Goal: Task Accomplishment & Management: Use online tool/utility

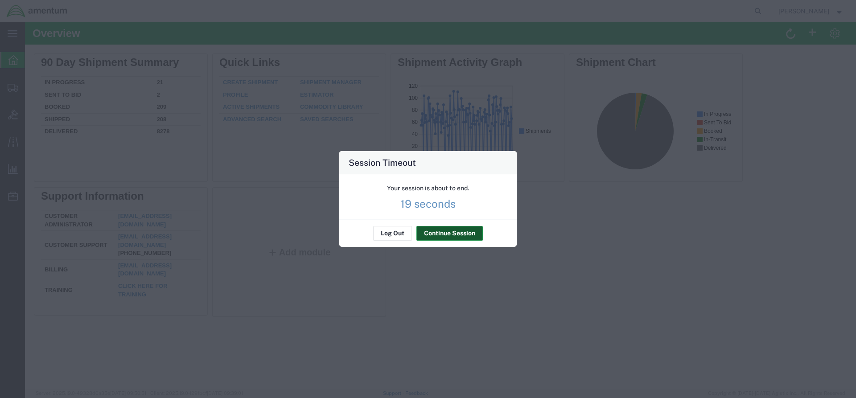
drag, startPoint x: 426, startPoint y: 234, endPoint x: 423, endPoint y: 224, distance: 9.9
click at [426, 234] on button "Continue Session" at bounding box center [449, 233] width 66 height 14
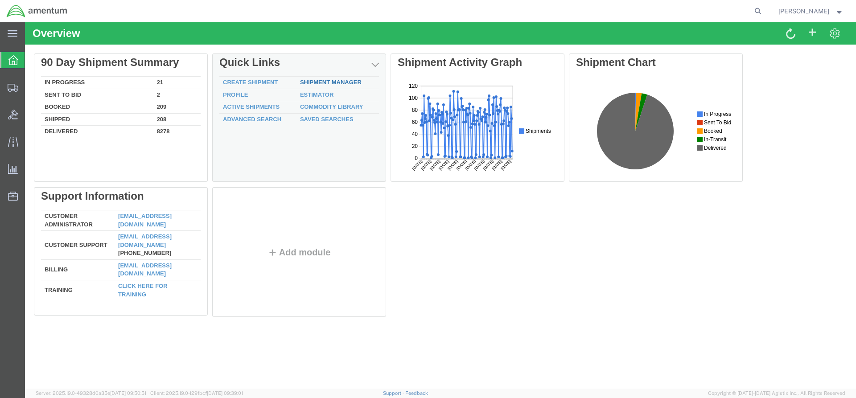
click at [340, 85] on link "Shipment Manager" at bounding box center [331, 82] width 62 height 7
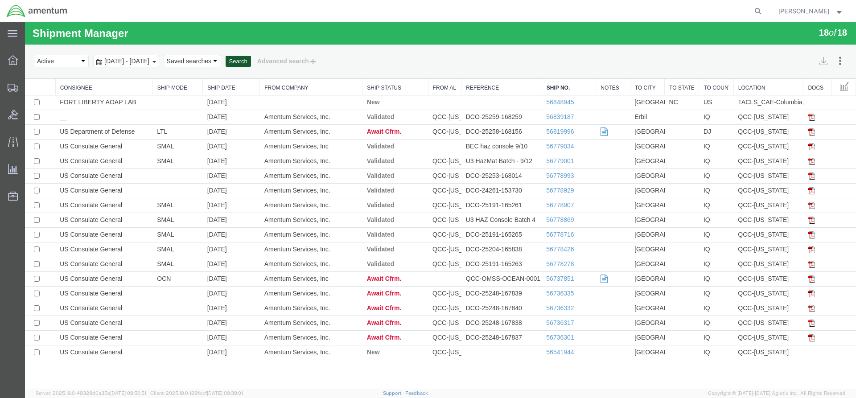
click at [251, 62] on button "Search" at bounding box center [238, 62] width 25 height 12
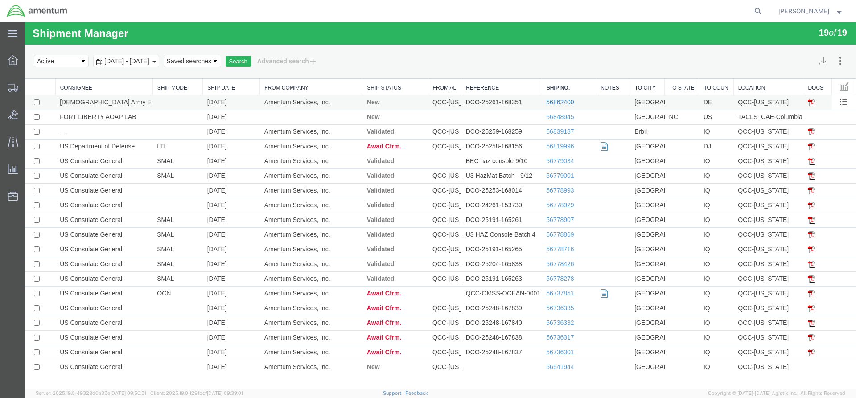
click at [564, 101] on link "56862400" at bounding box center [560, 101] width 28 height 7
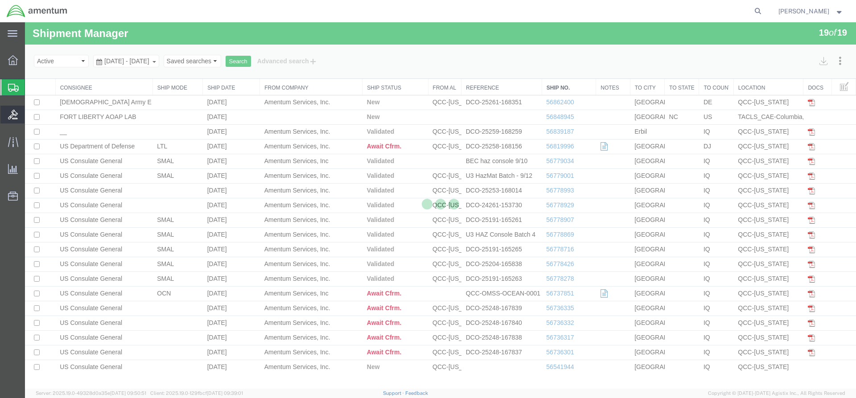
select select "42668"
select select "42677"
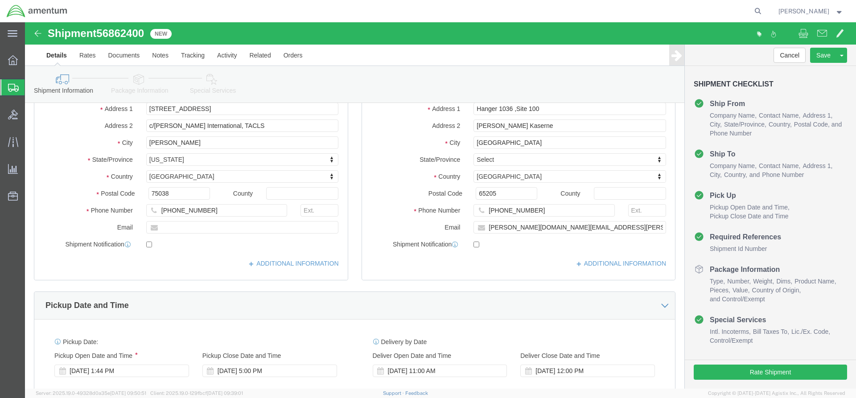
scroll to position [134, 0]
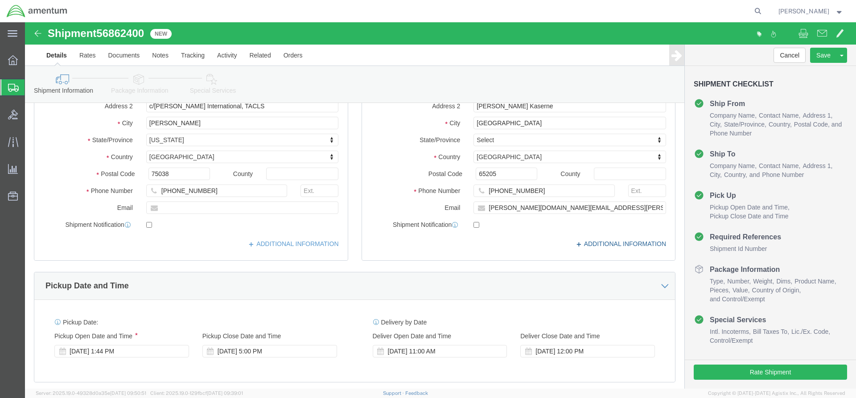
click icon
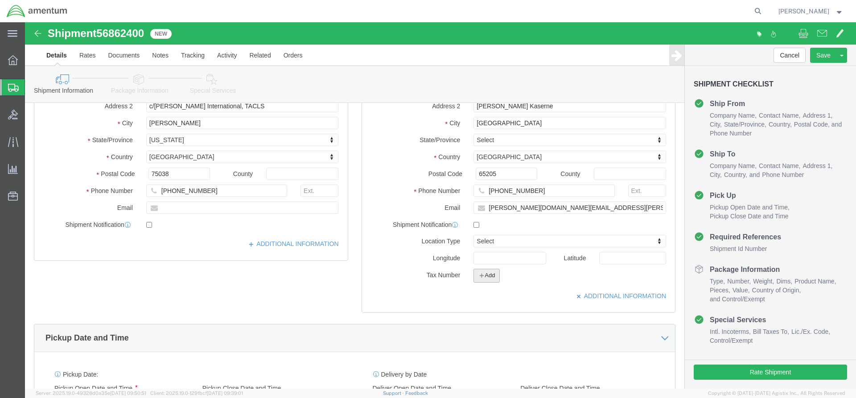
click button "Add"
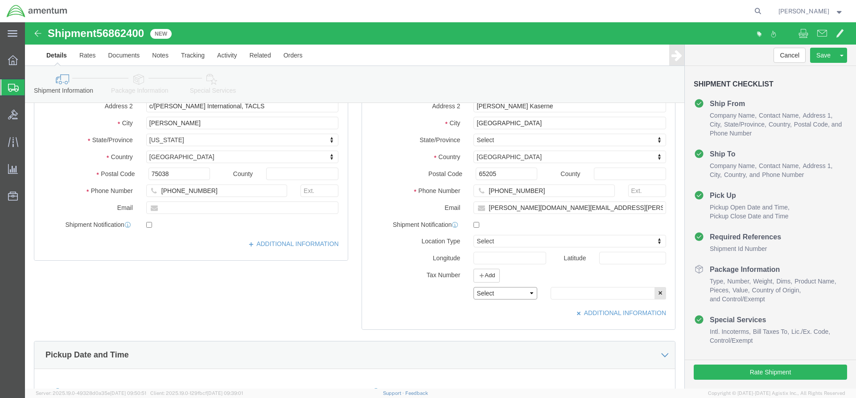
click select "Select EIN EORI TIN VAT Other"
select select "EORI"
click select "Select EIN EORI TIN VAT Other"
click input "text"
type input "[US_VEHICLE_IDENTIFICATION_NUMBER]"
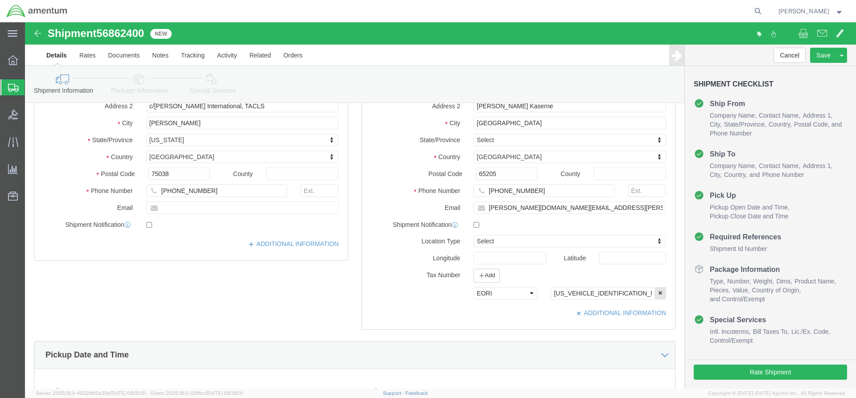
click link "Special Services"
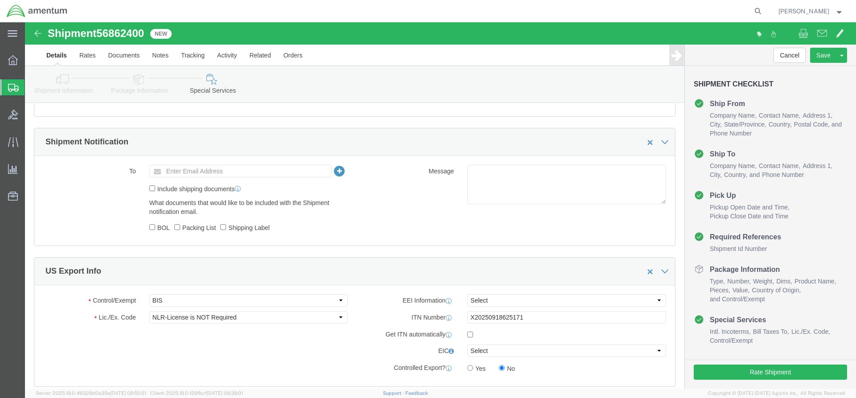
scroll to position [668, 0]
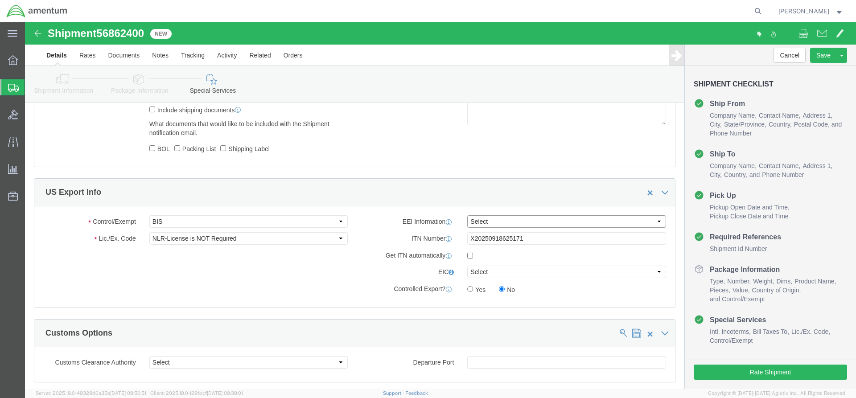
click select "Select AES-Direct EEI Carrier File EEI EEI Exempt"
select select "AESD"
click select "Select AES-Direct EEI Carrier File EEI EEI Exempt"
click button "Rate Shipment"
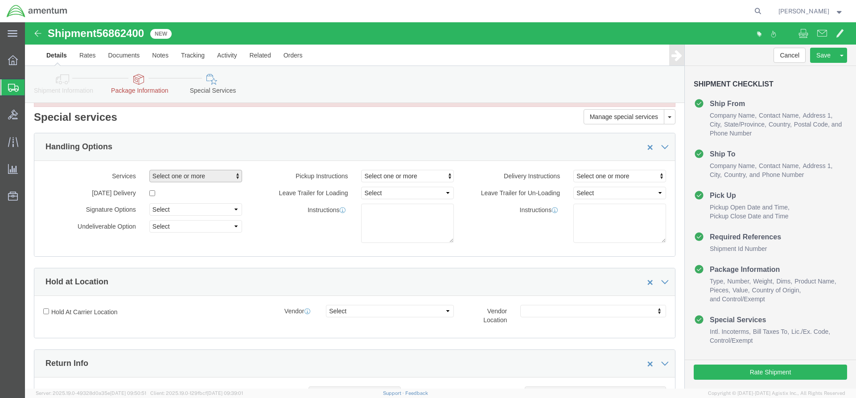
scroll to position [0, 0]
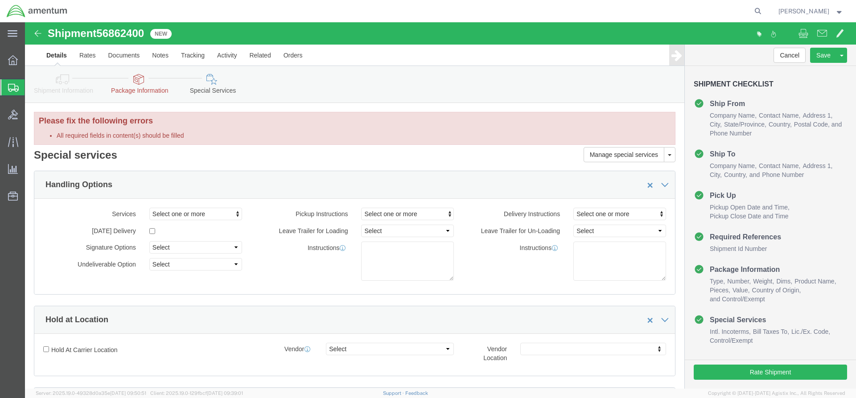
click link "Package Information"
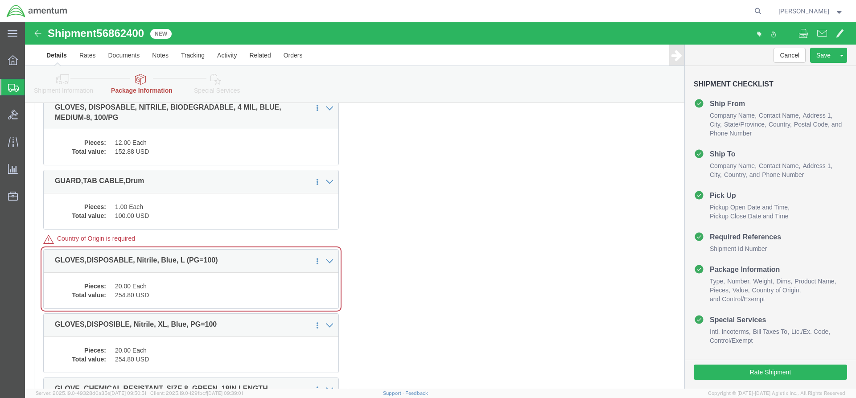
scroll to position [1872, 0]
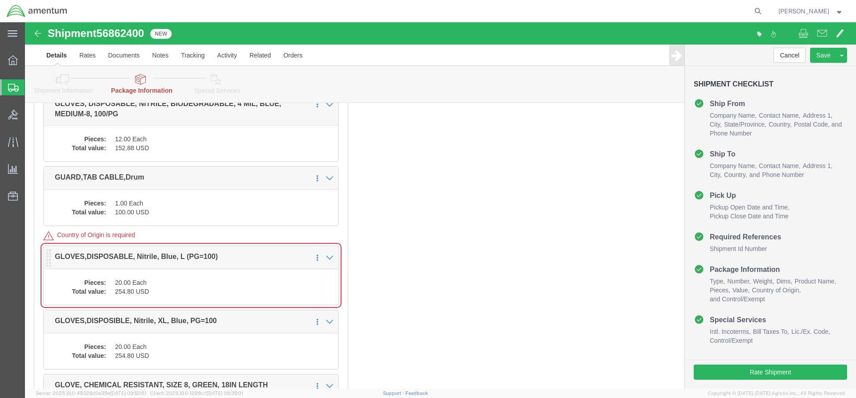
click dd "20.00 Each"
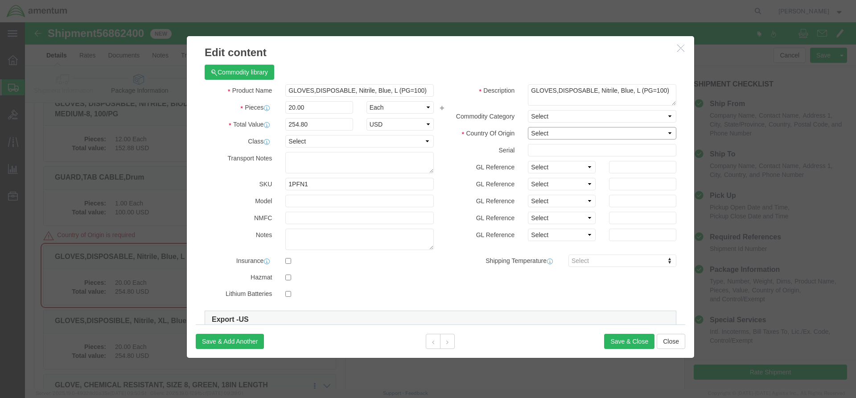
click select "Select [GEOGRAPHIC_DATA] [GEOGRAPHIC_DATA] [GEOGRAPHIC_DATA] [GEOGRAPHIC_DATA] …"
select select "MY"
click select "Select [GEOGRAPHIC_DATA] [GEOGRAPHIC_DATA] [GEOGRAPHIC_DATA] [GEOGRAPHIC_DATA] …"
click button "Save & Close"
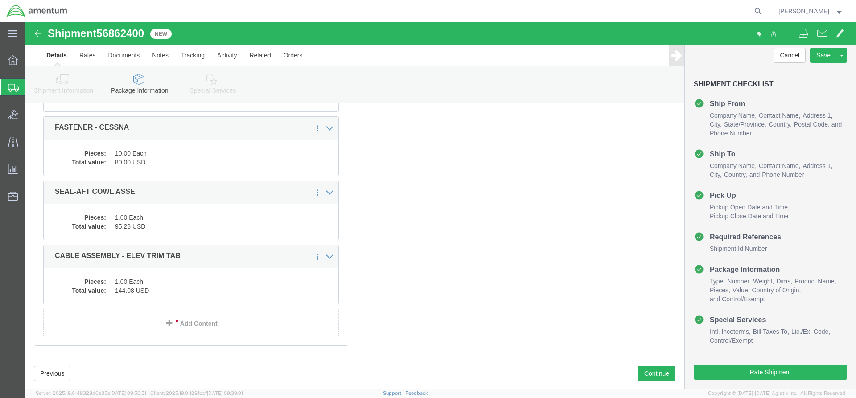
scroll to position [2669, 0]
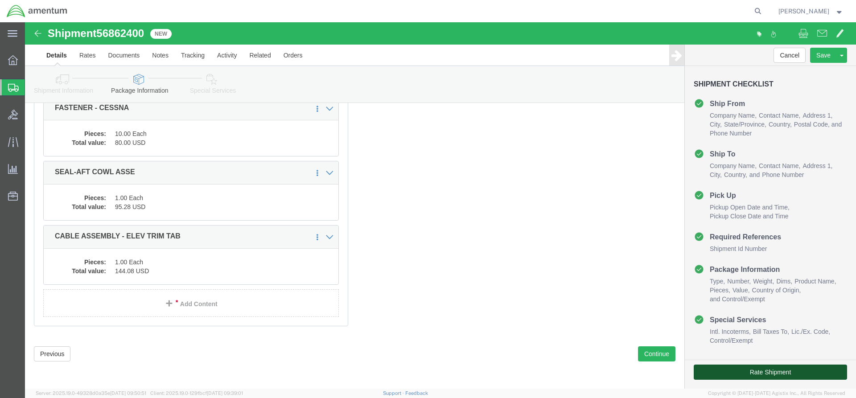
click button "Rate Shipment"
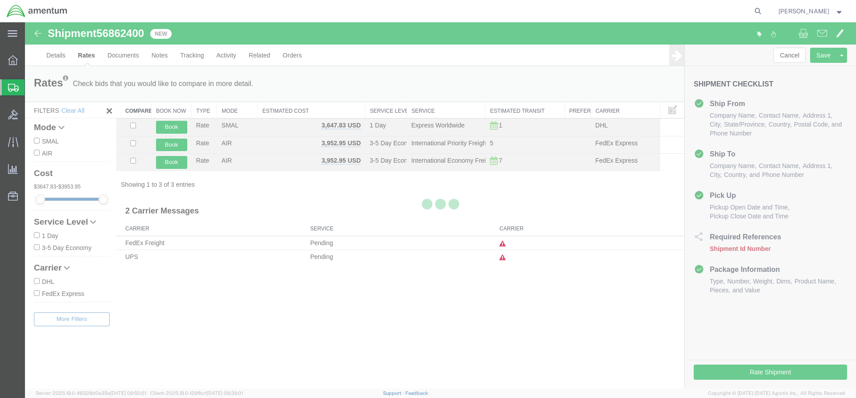
scroll to position [0, 0]
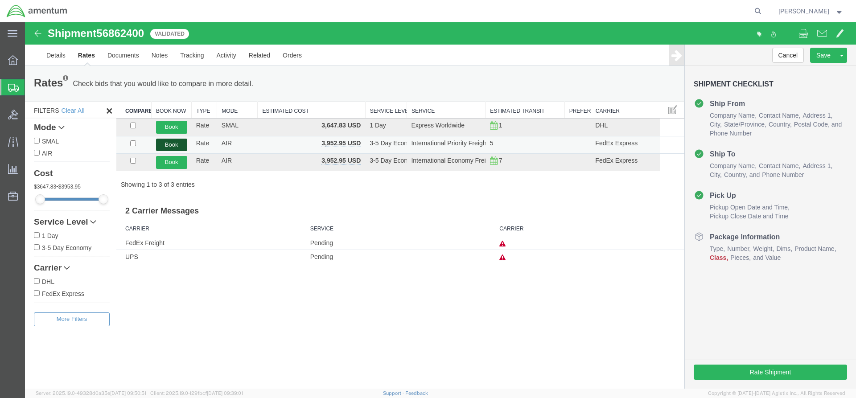
click at [167, 147] on button "Book" at bounding box center [171, 145] width 31 height 13
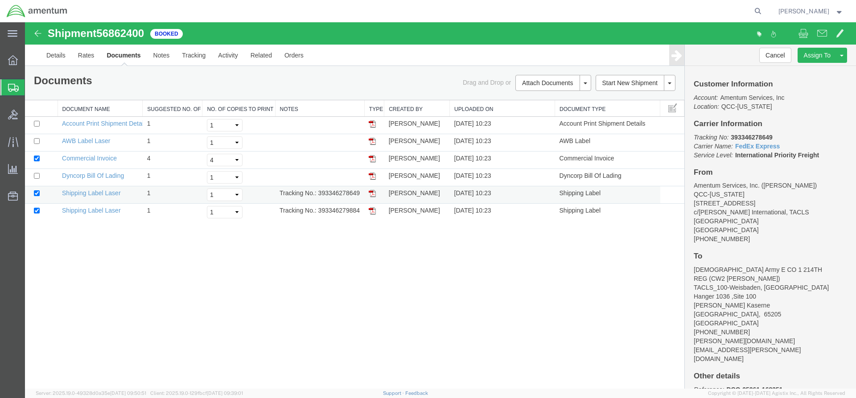
drag, startPoint x: 43, startPoint y: 182, endPoint x: 372, endPoint y: 194, distance: 329.1
click at [372, 194] on img at bounding box center [372, 193] width 7 height 7
drag, startPoint x: 373, startPoint y: 210, endPoint x: 25, endPoint y: 207, distance: 347.6
click at [373, 210] on img at bounding box center [372, 210] width 7 height 7
drag, startPoint x: 30, startPoint y: 102, endPoint x: 372, endPoint y: 142, distance: 344.2
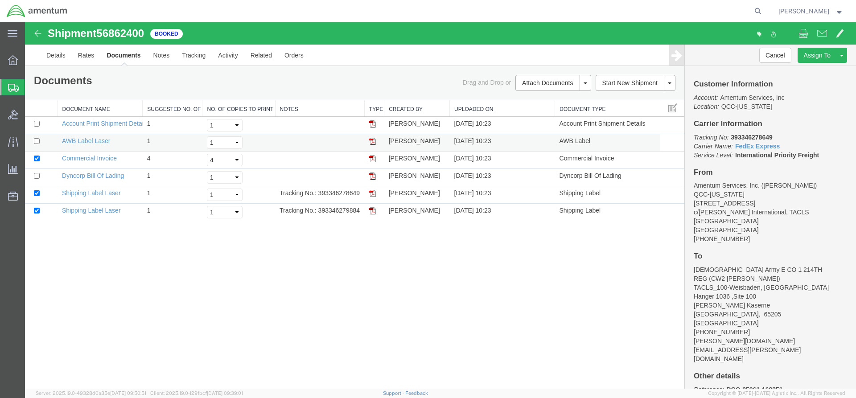
click at [372, 142] on img at bounding box center [372, 141] width 7 height 7
click at [59, 58] on link "Details" at bounding box center [56, 55] width 32 height 21
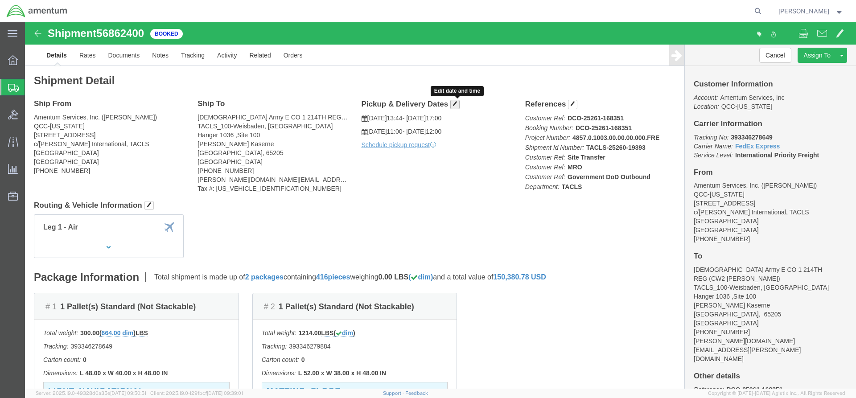
click span "button"
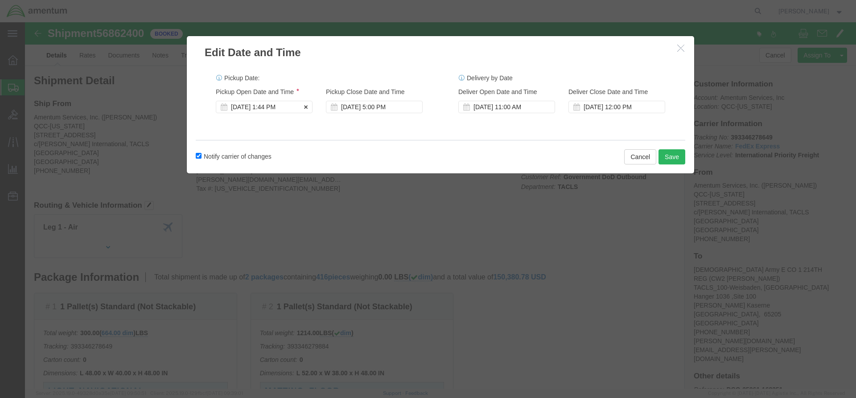
click div "[DATE] 1:44 PM"
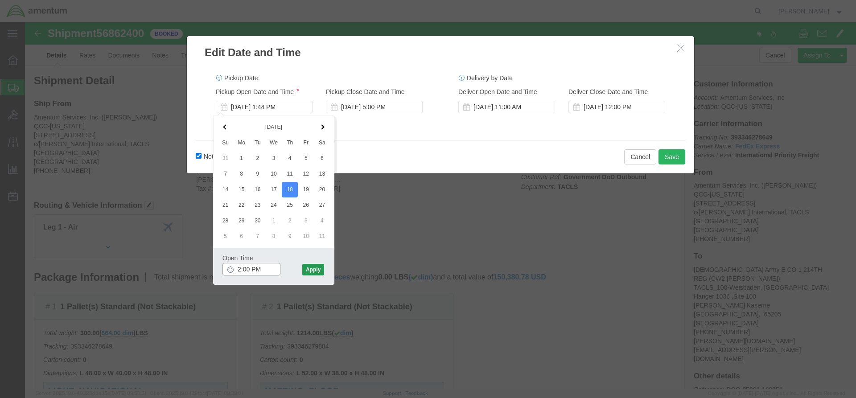
type input "2:00 PM"
click button "Apply"
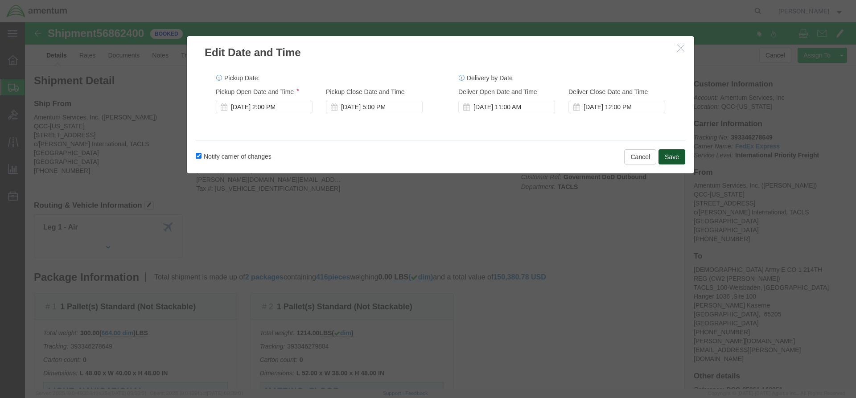
click button "Save"
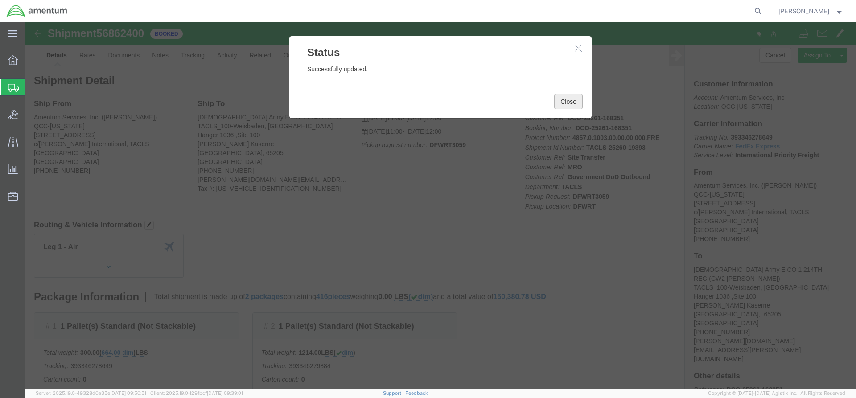
click button "Close"
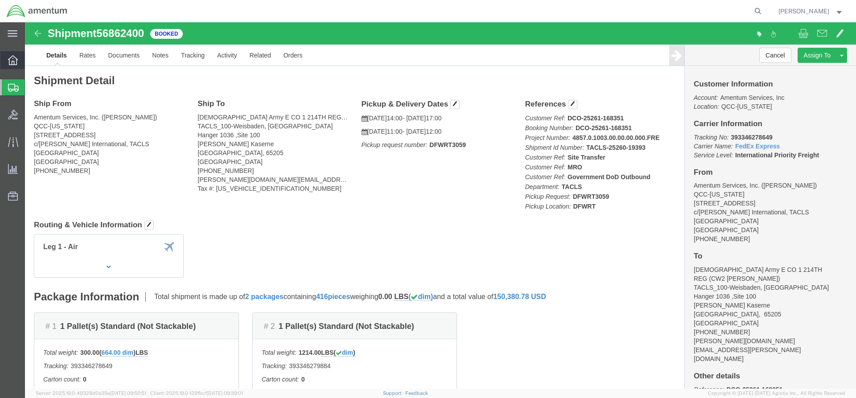
click at [12, 61] on icon at bounding box center [13, 60] width 10 height 10
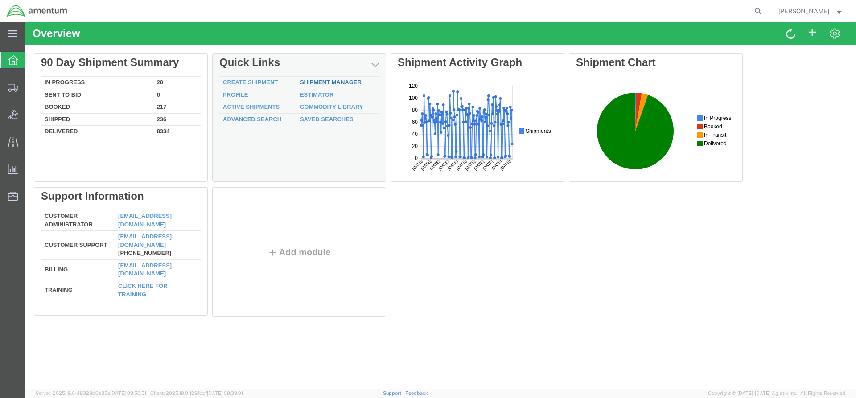
click at [327, 84] on link "Shipment Manager" at bounding box center [331, 82] width 62 height 7
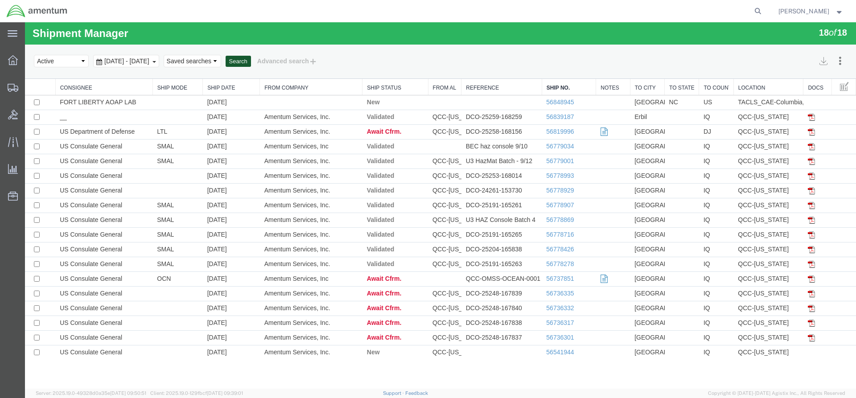
click at [251, 61] on button "Search" at bounding box center [238, 62] width 25 height 12
click at [251, 62] on button "Search" at bounding box center [238, 62] width 25 height 12
click at [251, 61] on button "Search" at bounding box center [238, 62] width 25 height 12
click at [251, 63] on button "Search" at bounding box center [238, 62] width 25 height 12
click at [251, 64] on button "Search" at bounding box center [238, 62] width 25 height 12
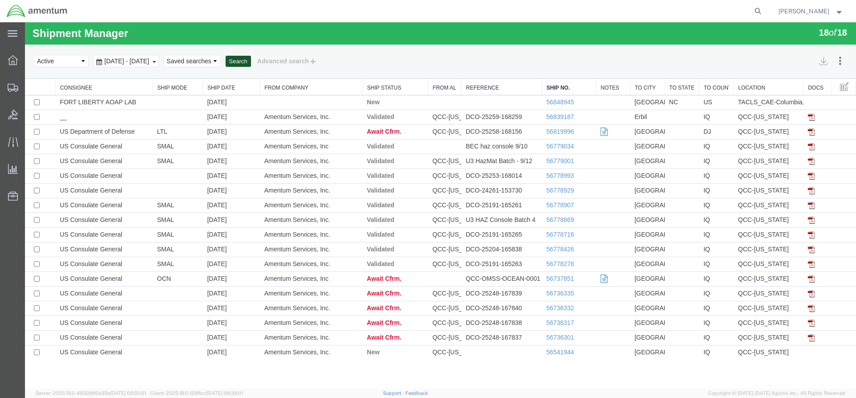
click at [251, 67] on button "Search" at bounding box center [238, 62] width 25 height 12
click at [251, 61] on button "Search" at bounding box center [238, 62] width 25 height 12
click at [251, 60] on button "Search" at bounding box center [238, 62] width 25 height 12
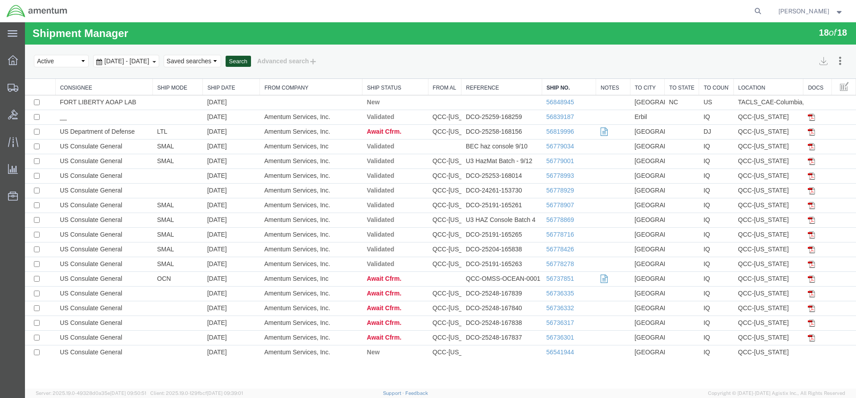
click at [251, 60] on button "Search" at bounding box center [238, 62] width 25 height 12
click at [251, 65] on button "Search" at bounding box center [238, 62] width 25 height 12
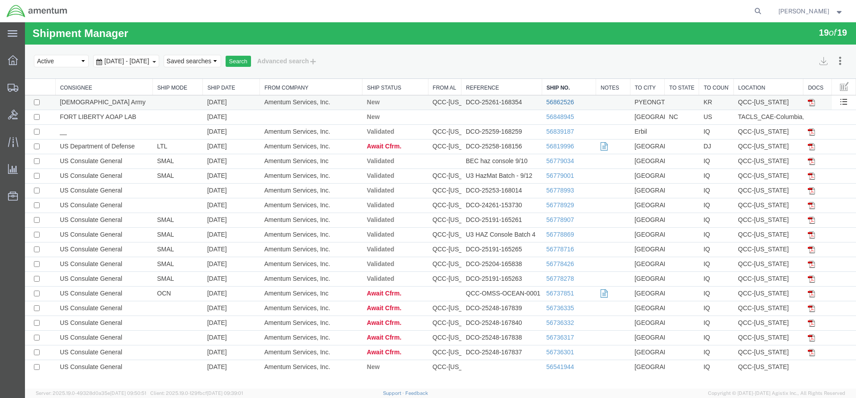
click at [554, 100] on link "56862526" at bounding box center [560, 101] width 28 height 7
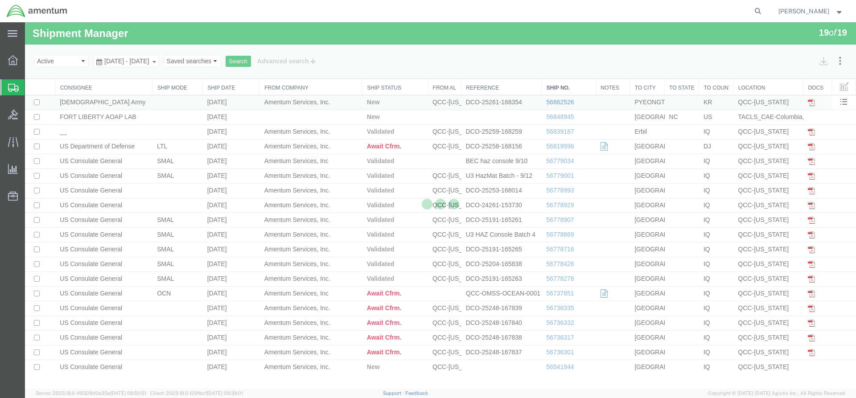
select select "42668"
select select "42679"
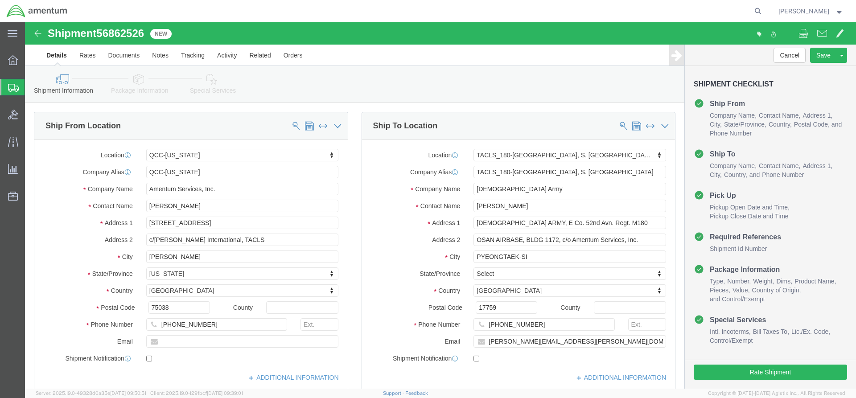
click link "Special Services"
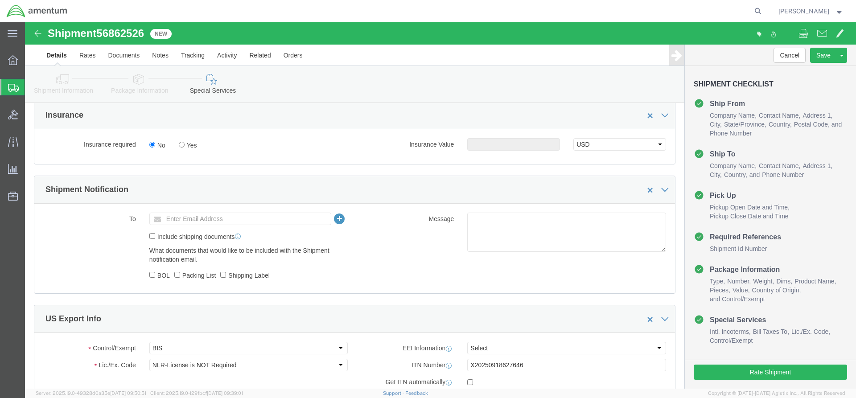
scroll to position [579, 0]
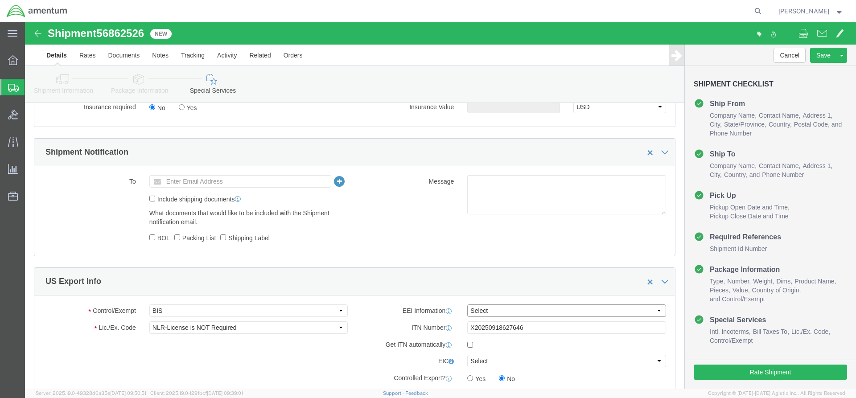
click select "Select AES-Direct EEI Carrier File EEI EEI Exempt"
select select "AESD"
click select "Select AES-Direct EEI Carrier File EEI EEI Exempt"
click button "Rate Shipment"
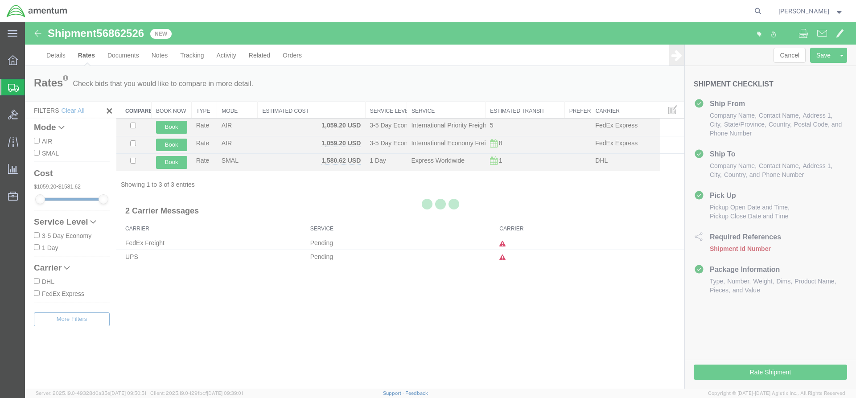
scroll to position [0, 0]
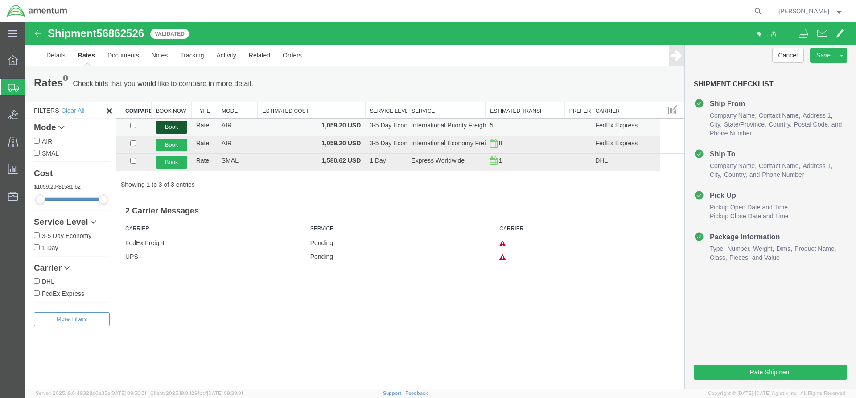
click at [166, 124] on button "Book" at bounding box center [171, 127] width 31 height 13
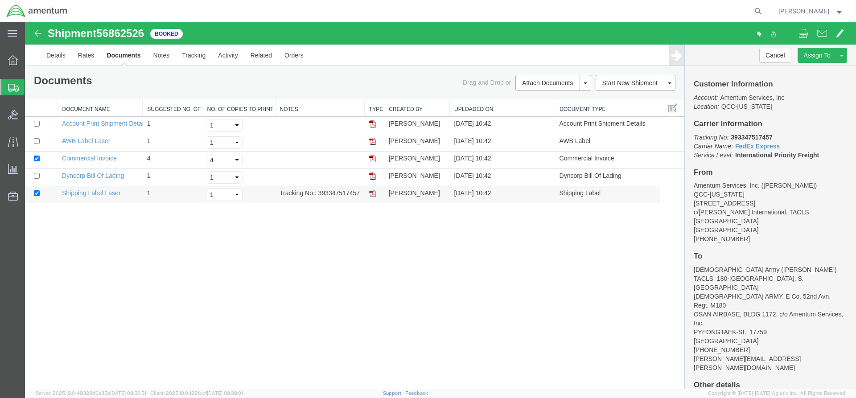
drag, startPoint x: 373, startPoint y: 194, endPoint x: 31, endPoint y: 274, distance: 351.8
click at [373, 194] on img at bounding box center [372, 193] width 7 height 7
click at [372, 140] on img at bounding box center [372, 141] width 7 height 7
click at [16, 63] on icon at bounding box center [13, 60] width 10 height 10
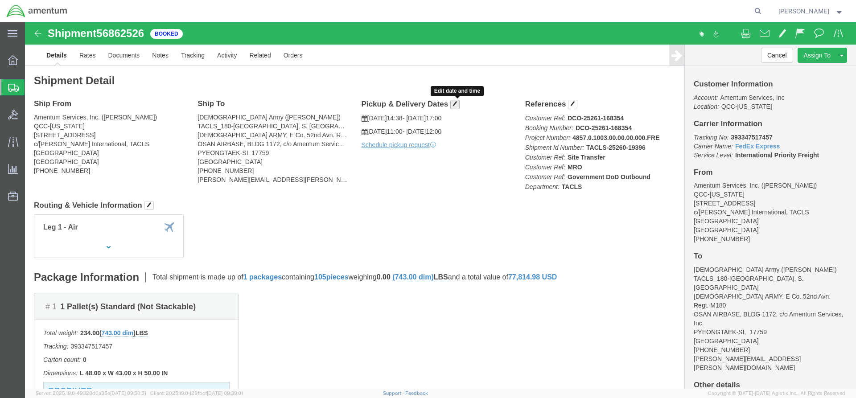
click span "button"
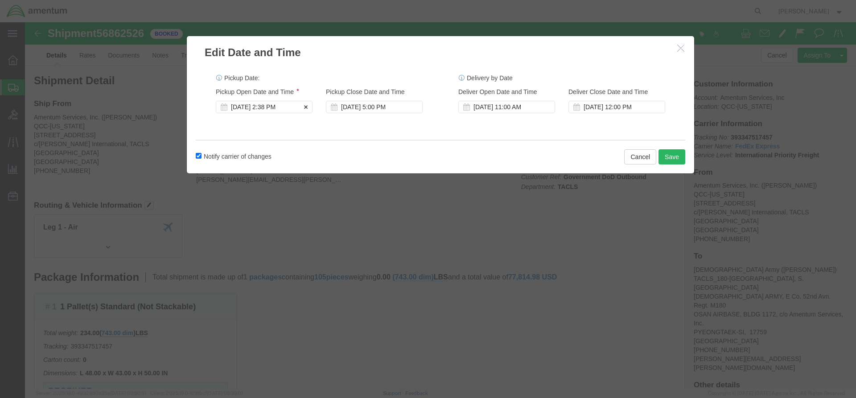
click div "[DATE] 2:38 PM"
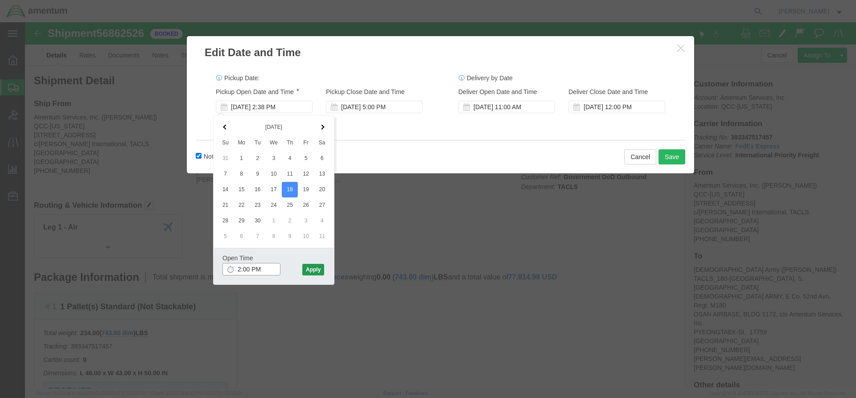
type input "2:00 PM"
click button "Apply"
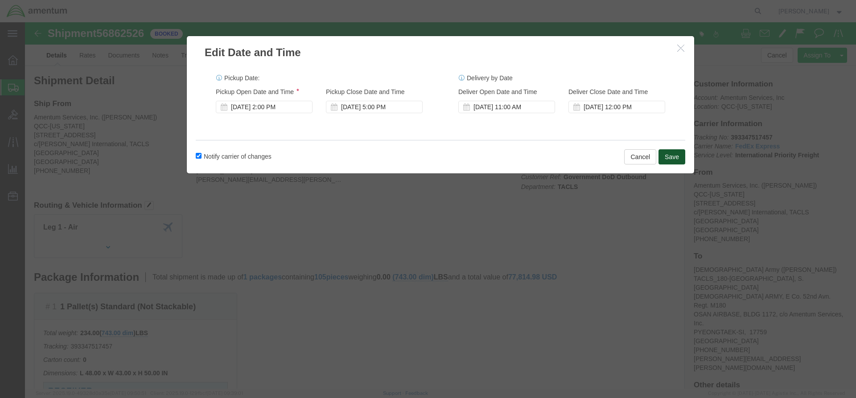
click button "Save"
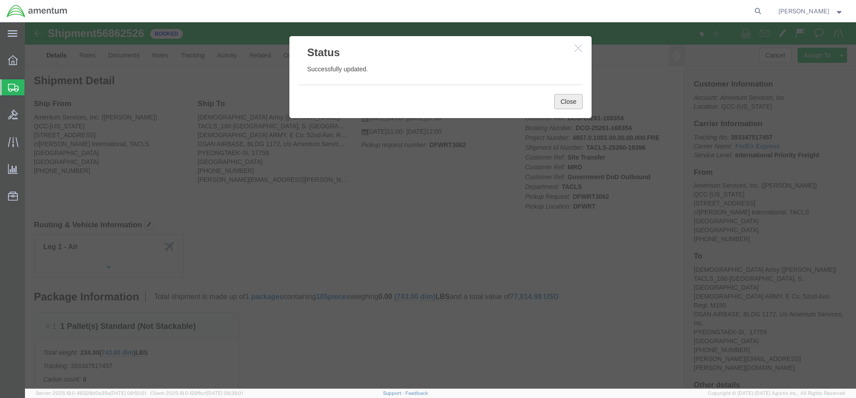
click button "Close"
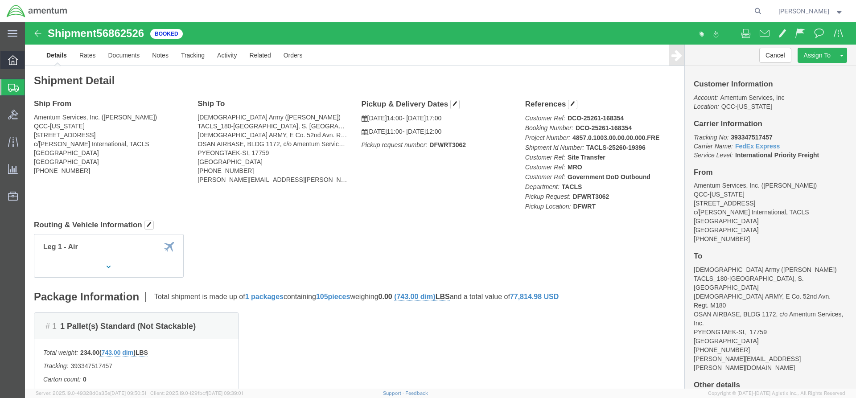
click at [31, 61] on span "Overview" at bounding box center [28, 60] width 6 height 18
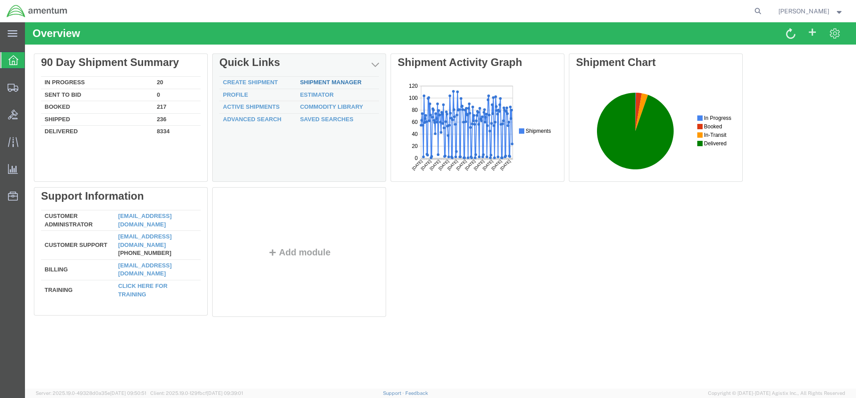
click at [317, 83] on div "Delete 90 Day Shipment Summary In Progress 20 Sent To Bid 0 Booked 217 Shipped …" at bounding box center [440, 186] width 813 height 267
click at [317, 82] on link "Shipment Manager" at bounding box center [331, 82] width 62 height 7
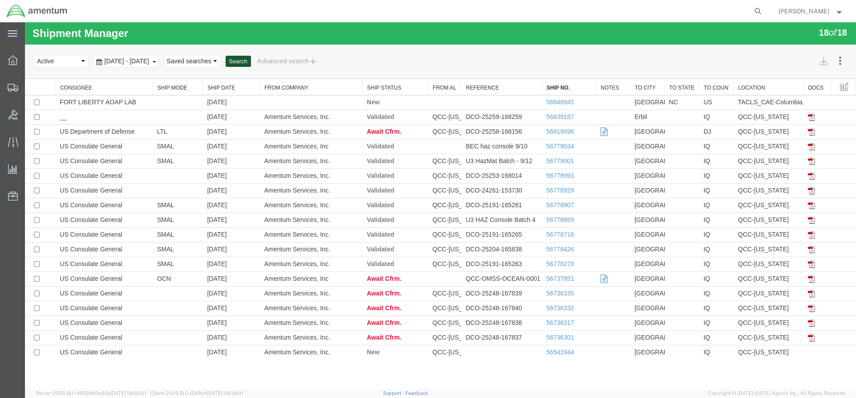
click at [251, 65] on button "Search" at bounding box center [238, 62] width 25 height 12
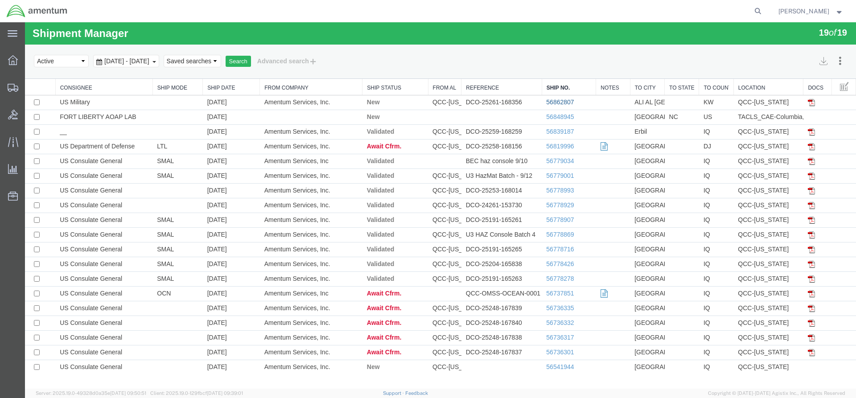
click at [559, 102] on link "56862807" at bounding box center [560, 101] width 28 height 7
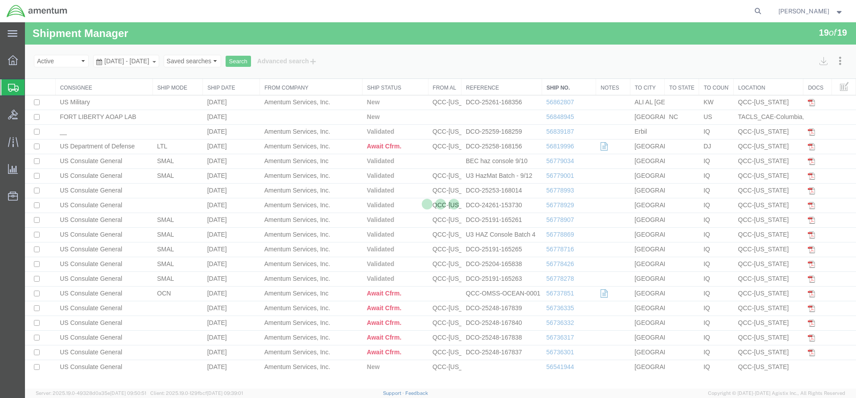
select select "42668"
select select "42682"
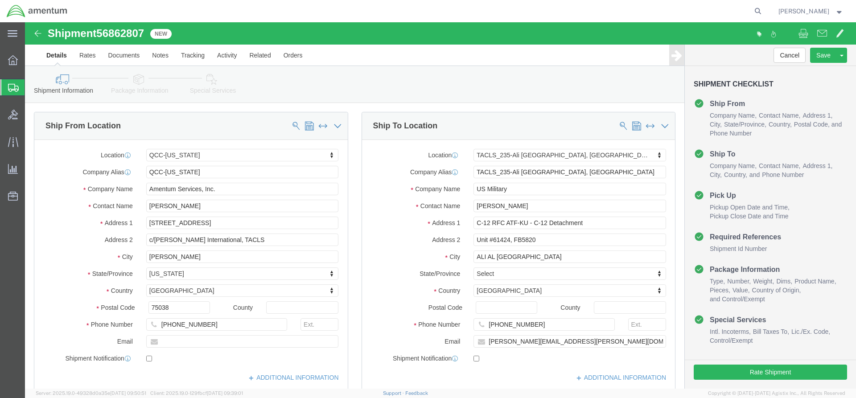
click icon
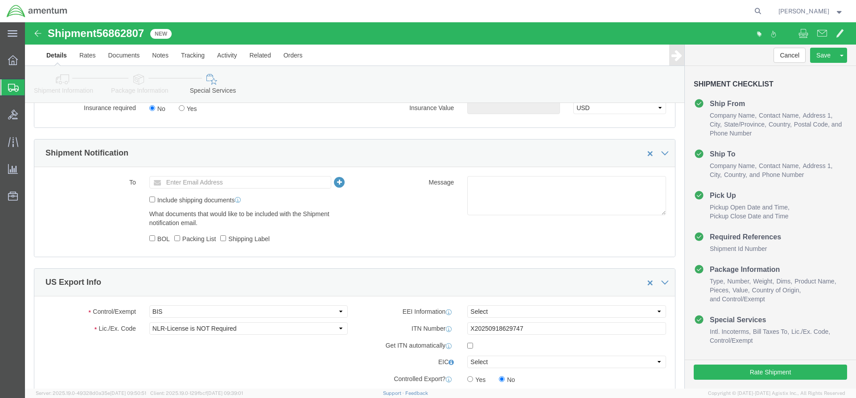
scroll to position [579, 0]
click select "Select AES-Direct EEI Carrier File EEI EEI Exempt"
select select "AESD"
click select "Select AES-Direct EEI Carrier File EEI EEI Exempt"
click button "Rate Shipment"
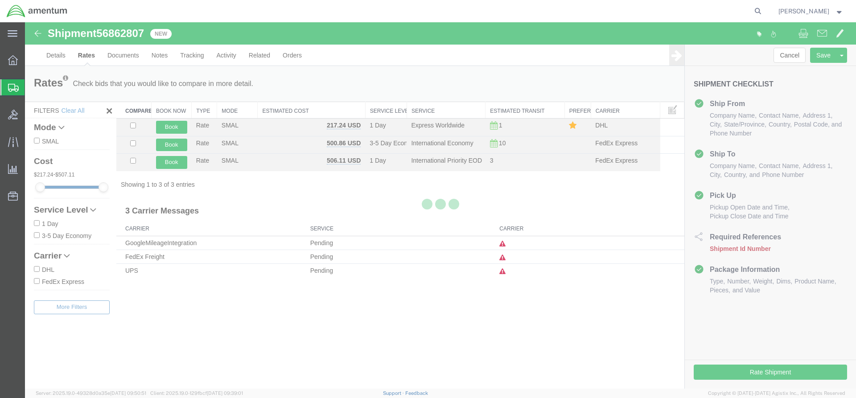
scroll to position [0, 0]
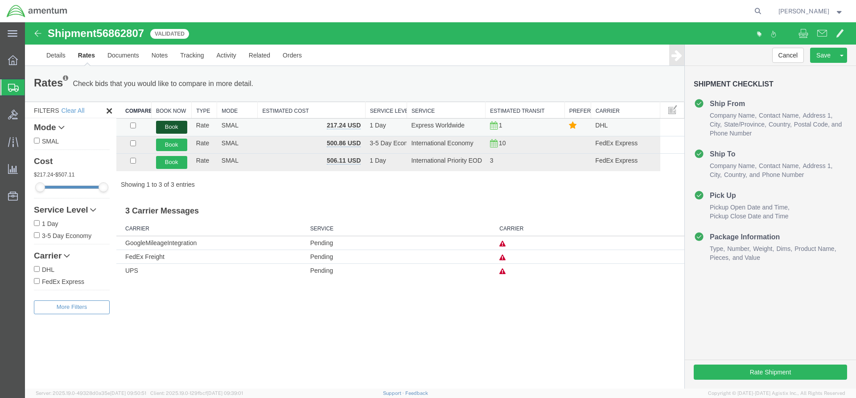
click at [168, 129] on button "Book" at bounding box center [171, 127] width 31 height 13
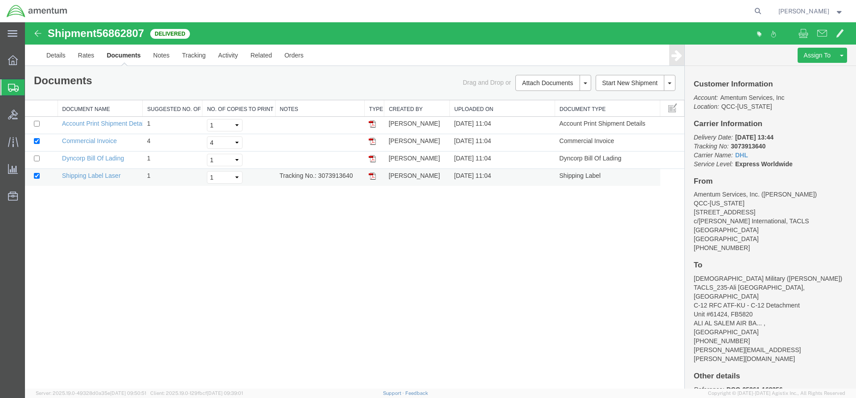
drag, startPoint x: 39, startPoint y: 133, endPoint x: 372, endPoint y: 173, distance: 335.4
click at [372, 173] on img at bounding box center [372, 175] width 7 height 7
click at [31, 57] on span "Overview" at bounding box center [28, 60] width 6 height 18
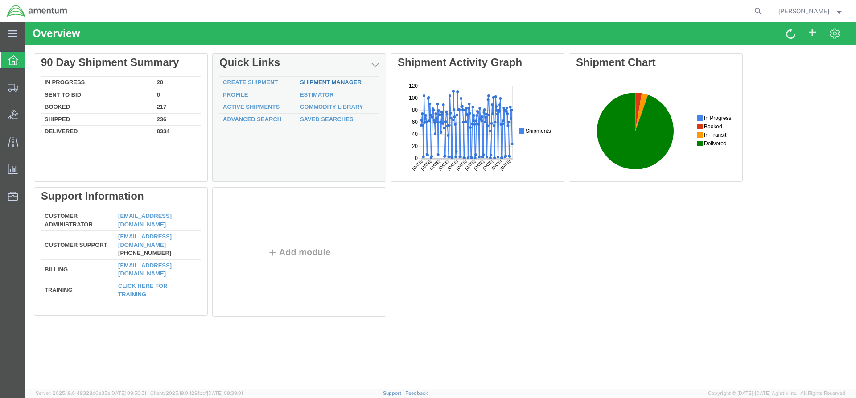
click at [322, 80] on link "Shipment Manager" at bounding box center [331, 82] width 62 height 7
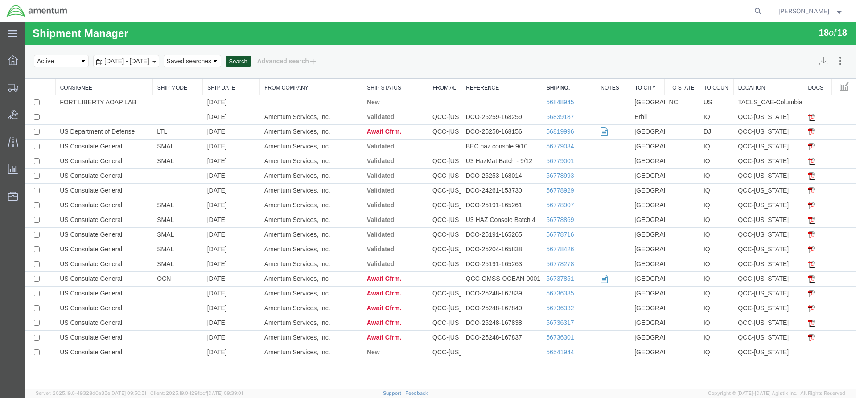
click at [251, 62] on button "Search" at bounding box center [238, 62] width 25 height 12
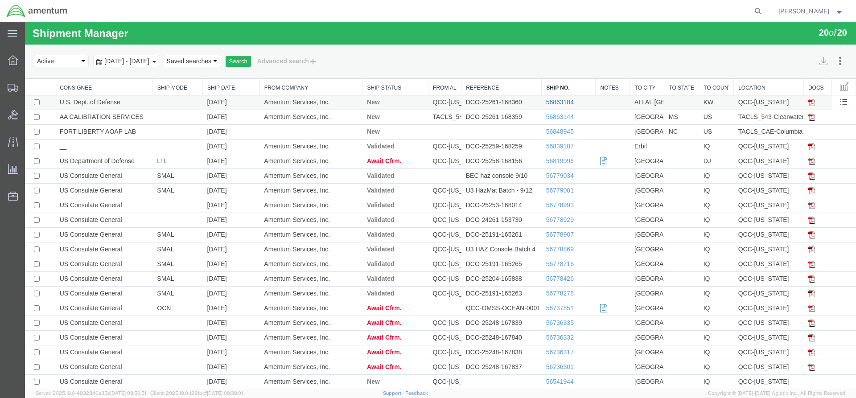
click at [554, 102] on link "56863184" at bounding box center [560, 101] width 28 height 7
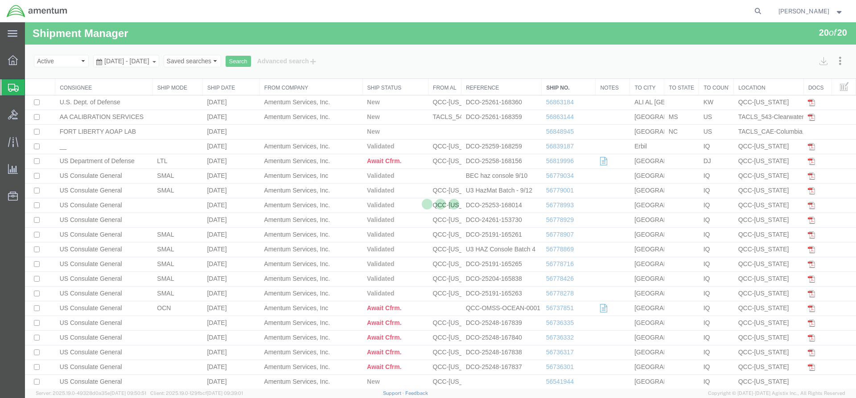
select select "42668"
select select "42737"
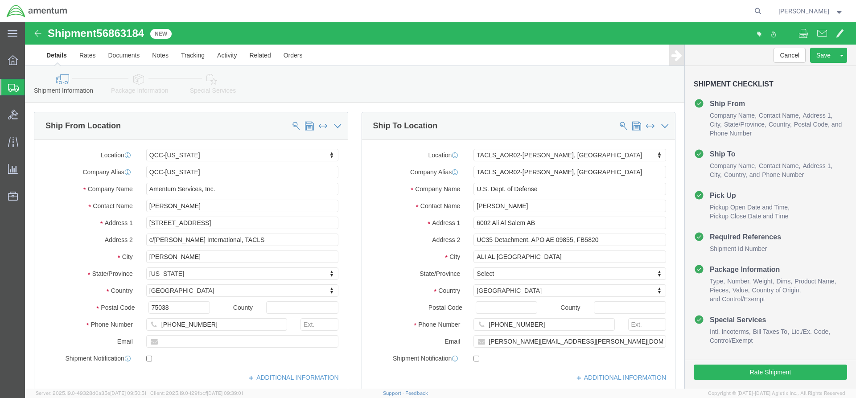
click link "Special Services"
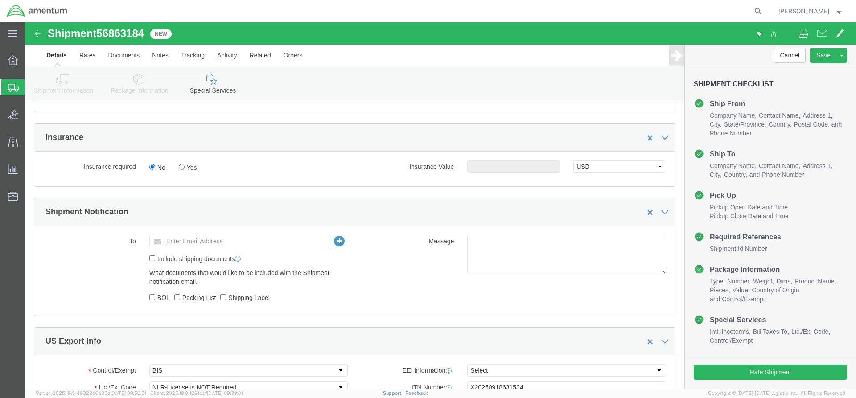
scroll to position [535, 0]
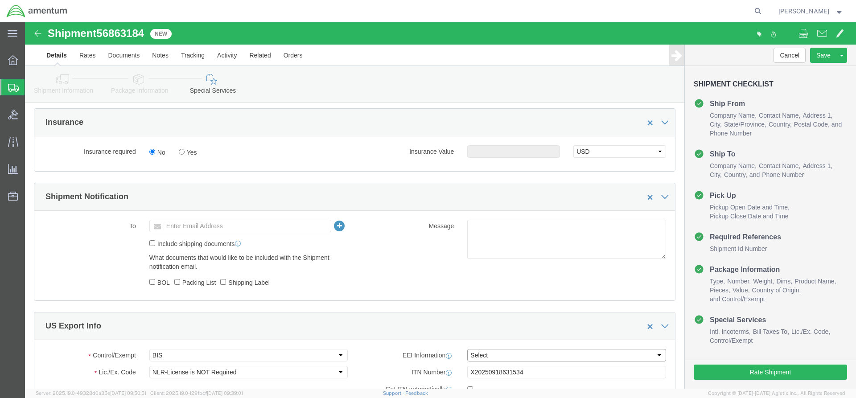
click select "Select AES-Direct EEI Carrier File EEI EEI Exempt"
select select "AESD"
click select "Select AES-Direct EEI Carrier File EEI EEI Exempt"
click button "Rate Shipment"
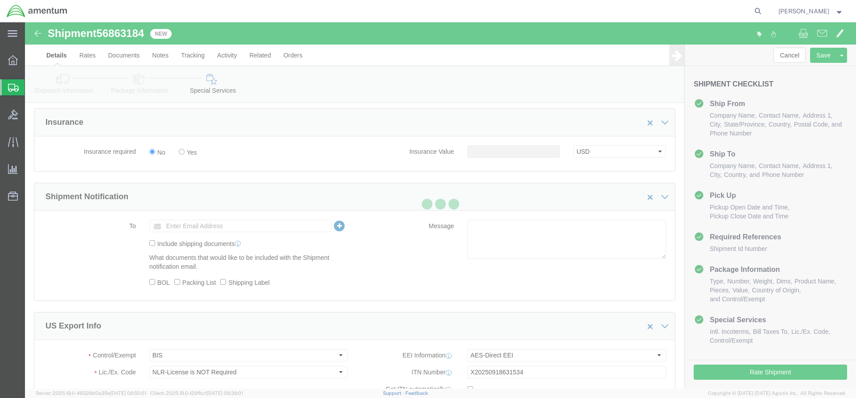
scroll to position [0, 0]
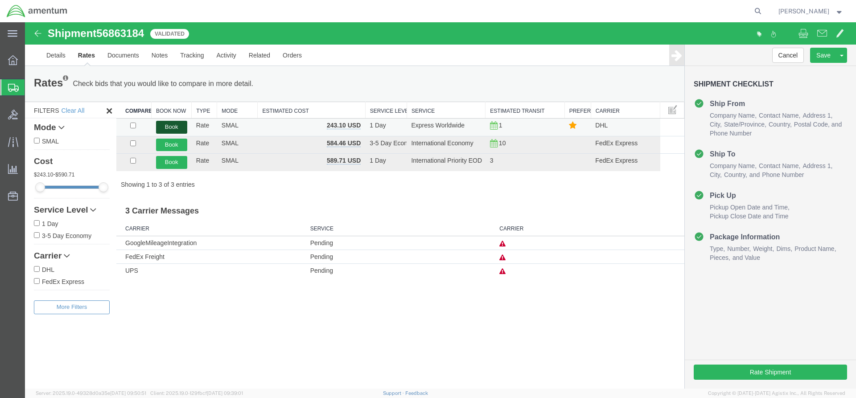
click at [168, 127] on button "Book" at bounding box center [171, 127] width 31 height 13
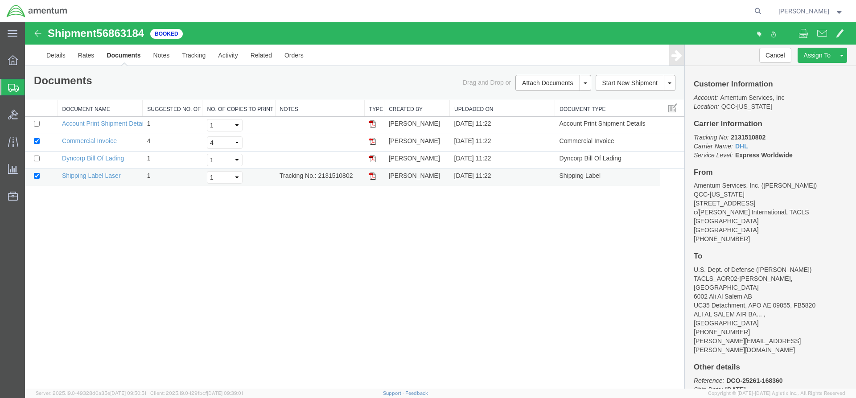
click at [369, 176] on img at bounding box center [372, 175] width 7 height 7
click at [6, 61] on div at bounding box center [12, 60] width 25 height 18
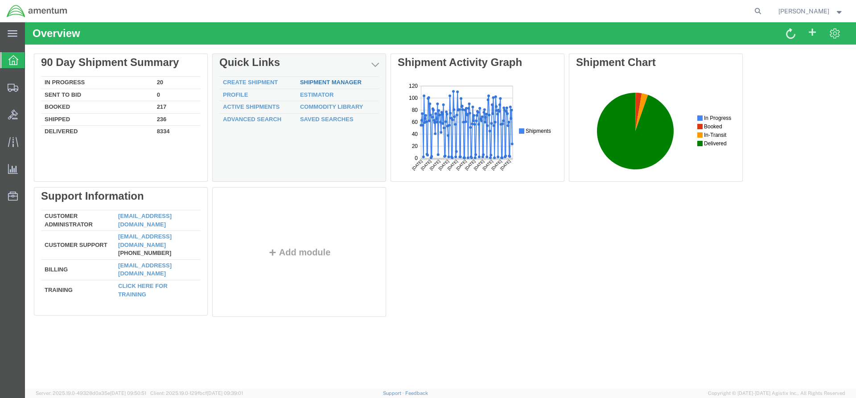
click at [327, 85] on link "Shipment Manager" at bounding box center [331, 82] width 62 height 7
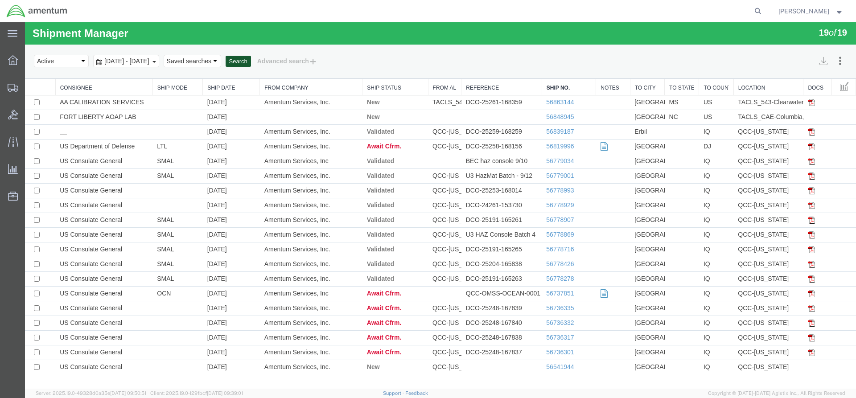
click at [251, 62] on button "Search" at bounding box center [238, 62] width 25 height 12
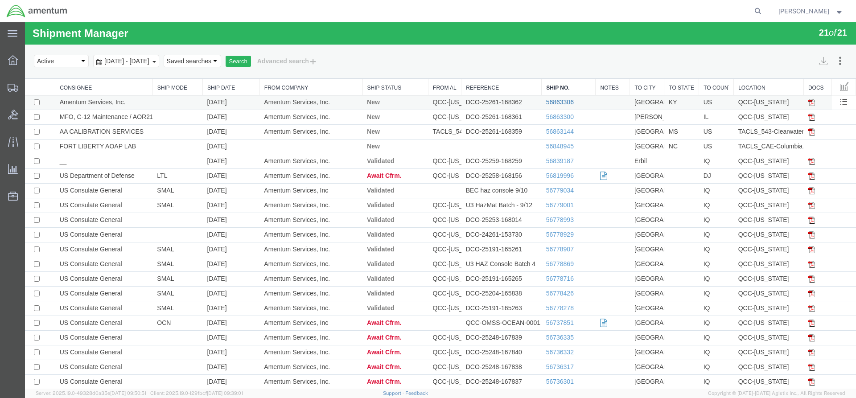
click at [552, 103] on link "56863306" at bounding box center [560, 101] width 28 height 7
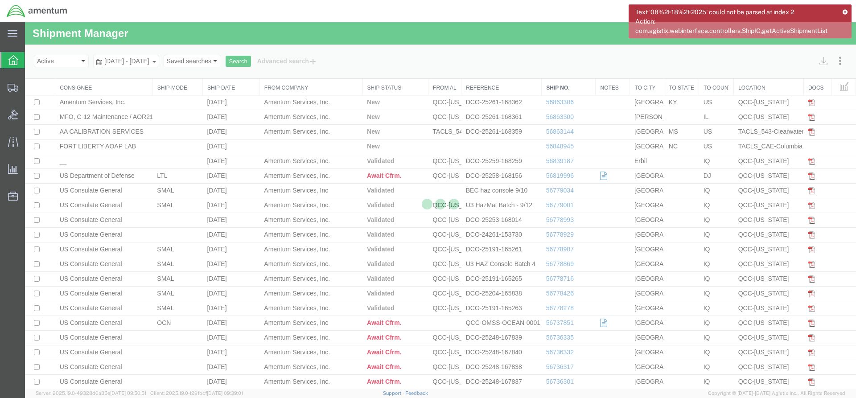
select select "42668"
select select "42727"
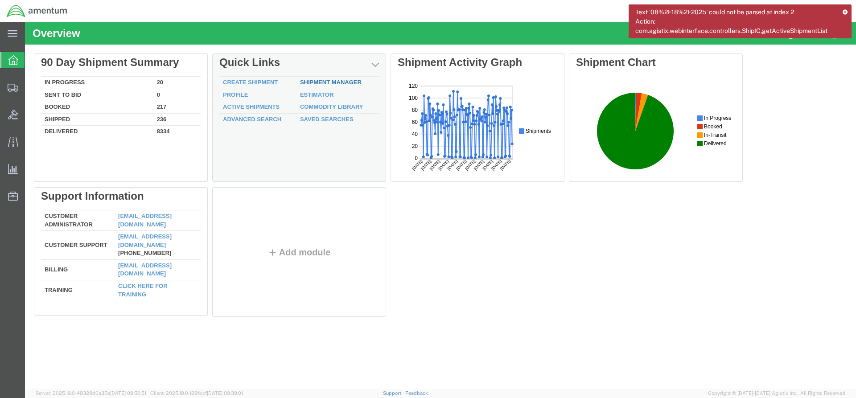
click at [336, 83] on div "Delete 90 Day Shipment Summary In Progress 20 Sent To Bid 0 Booked 217 Shipped …" at bounding box center [440, 186] width 813 height 267
click at [336, 80] on link "Shipment Manager" at bounding box center [331, 82] width 62 height 7
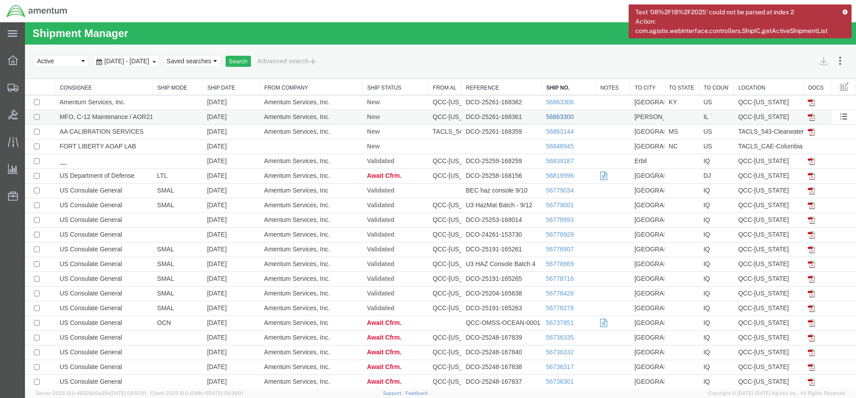
click at [550, 116] on link "56863300" at bounding box center [560, 116] width 28 height 7
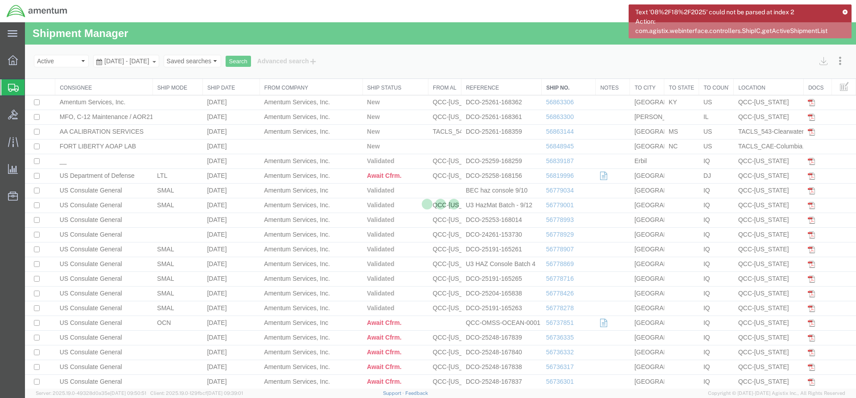
select select "42668"
select select "42740"
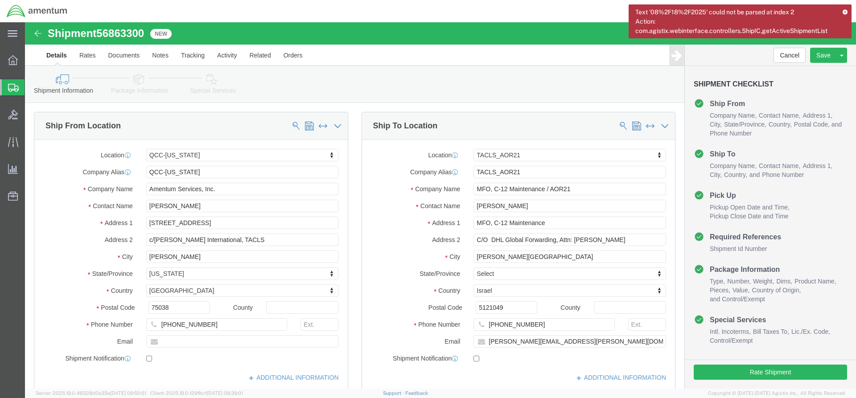
click link "Special Services"
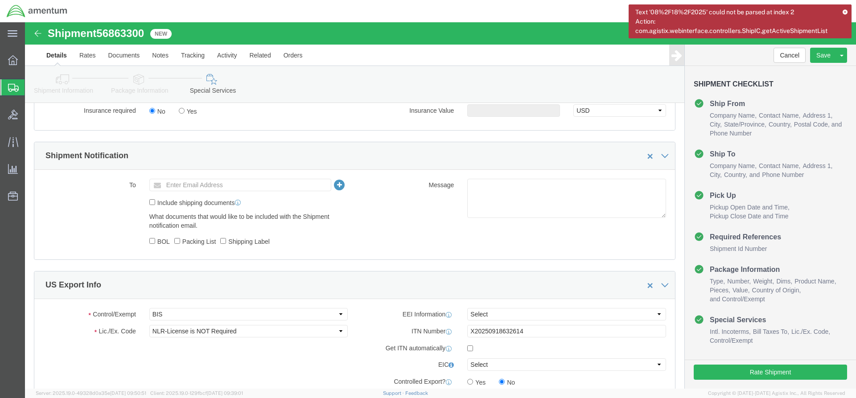
scroll to position [579, 0]
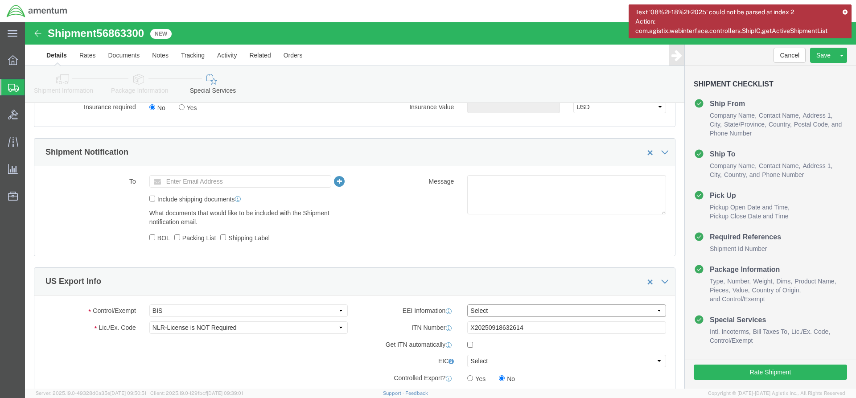
click select "Select AES-Direct EEI Carrier File EEI EEI Exempt"
select select "AESD"
click select "Select AES-Direct EEI Carrier File EEI EEI Exempt"
click at [845, 11] on icon at bounding box center [845, 11] width 6 height 5
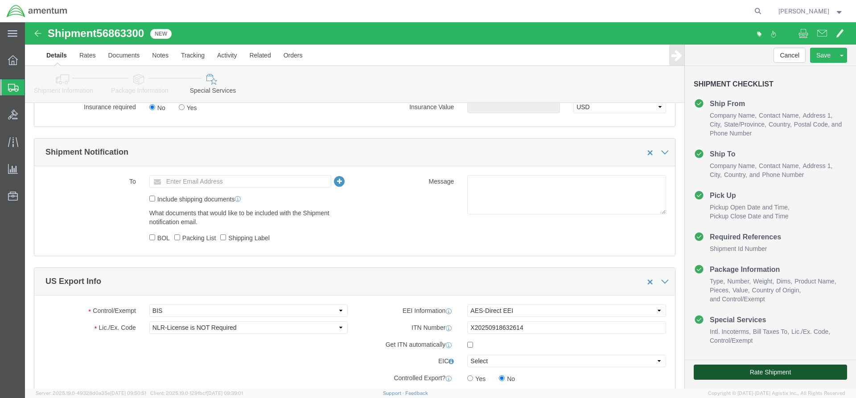
click button "Rate Shipment"
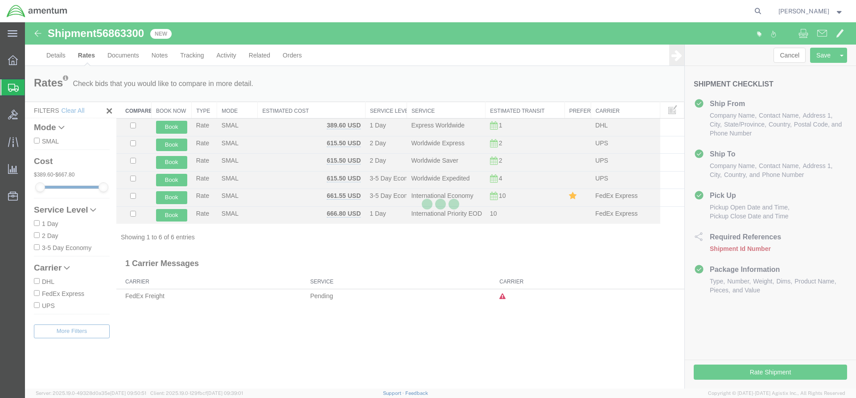
scroll to position [0, 0]
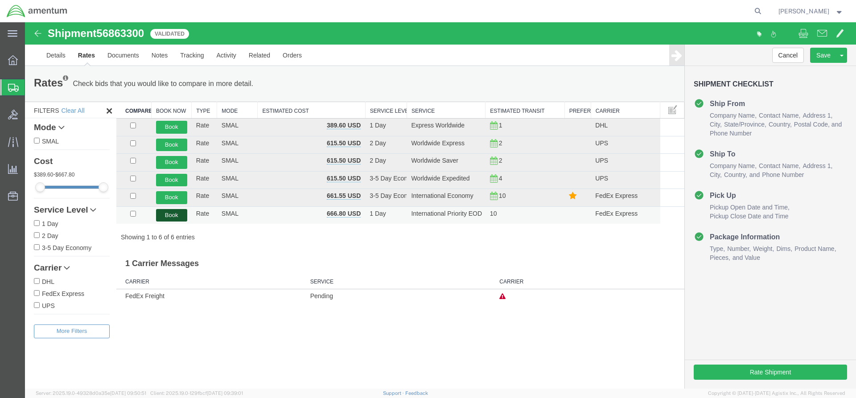
click at [167, 215] on button "Book" at bounding box center [171, 215] width 31 height 13
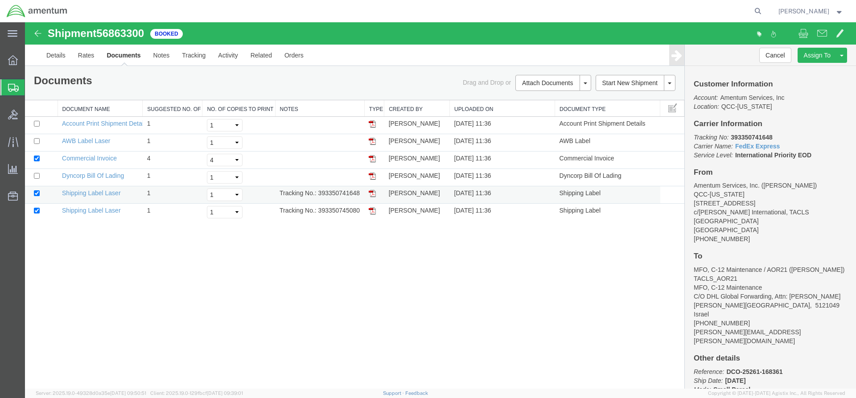
drag, startPoint x: 372, startPoint y: 193, endPoint x: 44, endPoint y: 225, distance: 330.0
click at [372, 193] on img at bounding box center [372, 193] width 7 height 7
drag, startPoint x: 371, startPoint y: 210, endPoint x: 364, endPoint y: 200, distance: 12.1
click at [371, 210] on img at bounding box center [372, 210] width 7 height 7
drag, startPoint x: 322, startPoint y: 161, endPoint x: 353, endPoint y: 140, distance: 36.8
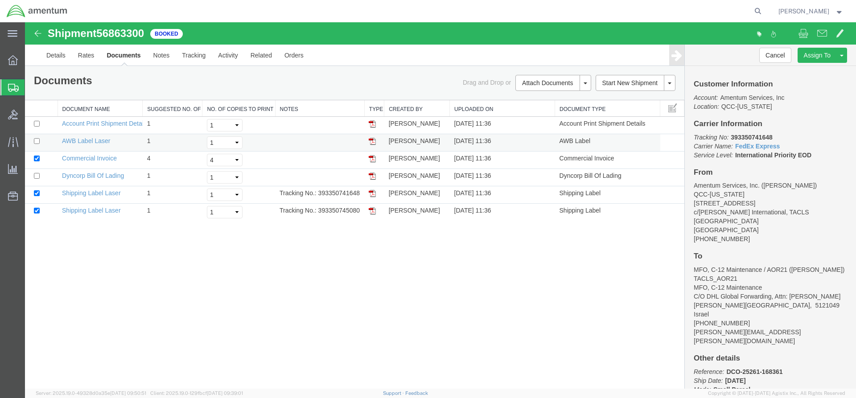
click at [342, 147] on tbody "Account Print Shipment Details 1 Select 1 2 3 4 5 [PERSON_NAME] [DATE] 11:36 Ac…" at bounding box center [354, 169] width 659 height 104
click at [339, 89] on div "Documents Ship Label Format: Plain Thermal" at bounding box center [191, 82] width 328 height 14
drag, startPoint x: 372, startPoint y: 141, endPoint x: 385, endPoint y: 157, distance: 21.0
click at [373, 142] on img at bounding box center [372, 141] width 7 height 7
click at [31, 58] on span "Overview" at bounding box center [28, 60] width 6 height 18
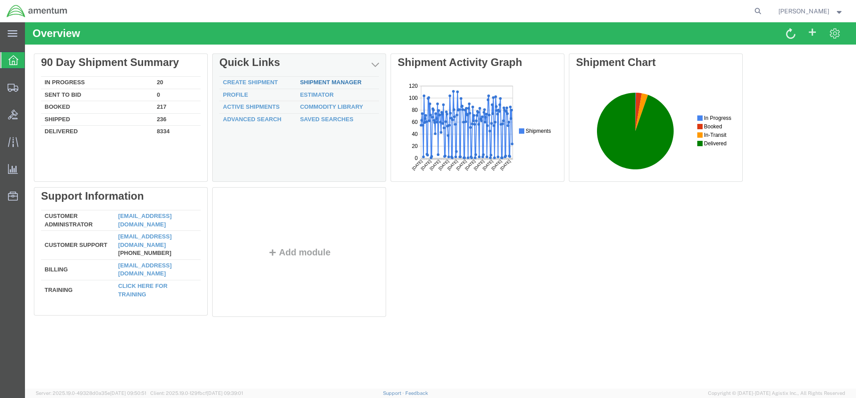
click at [304, 82] on link "Shipment Manager" at bounding box center [331, 82] width 62 height 7
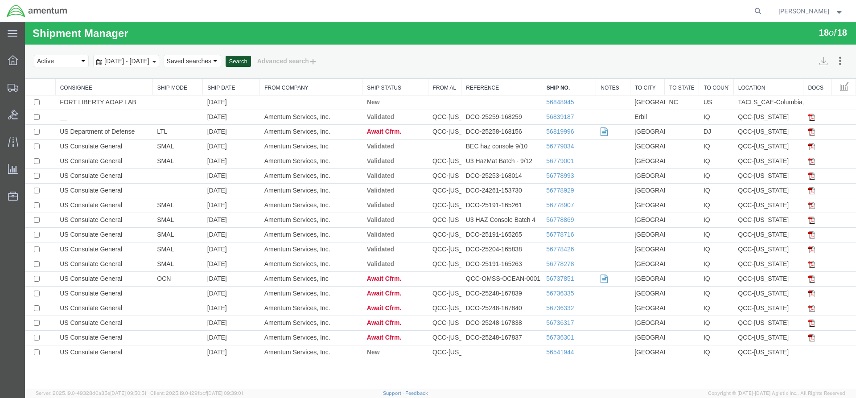
click at [251, 64] on button "Search" at bounding box center [238, 62] width 25 height 12
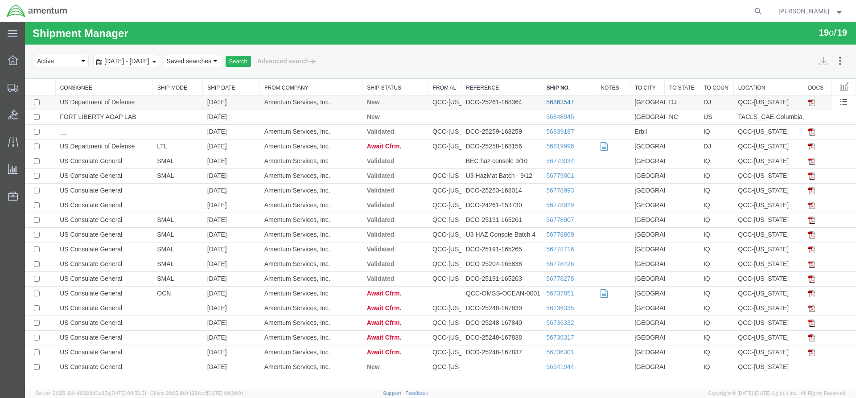
click at [555, 105] on link "56863547" at bounding box center [560, 101] width 28 height 7
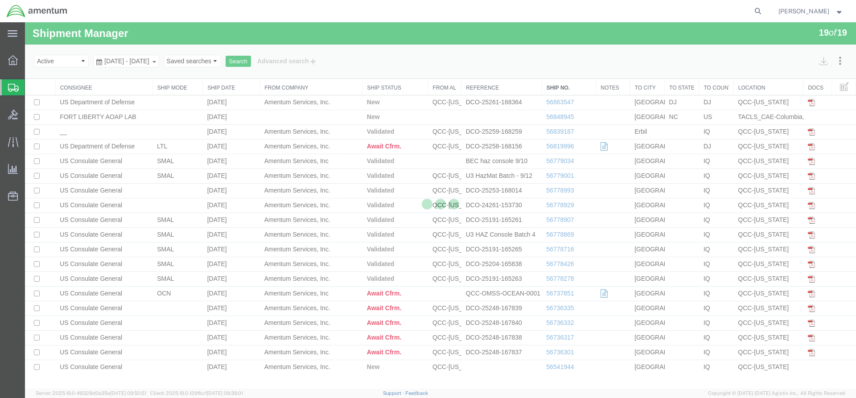
select select "42668"
select select "42739"
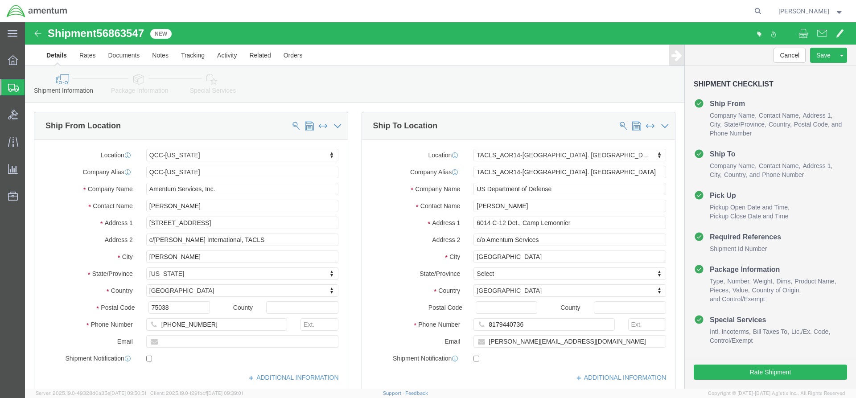
click link "Special Services"
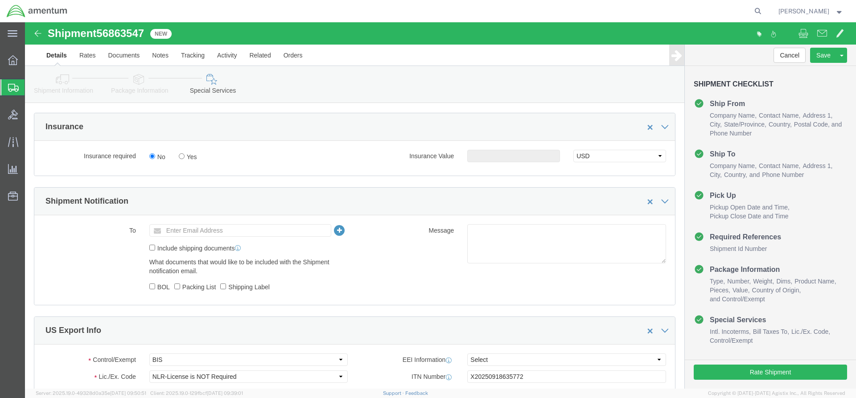
scroll to position [535, 0]
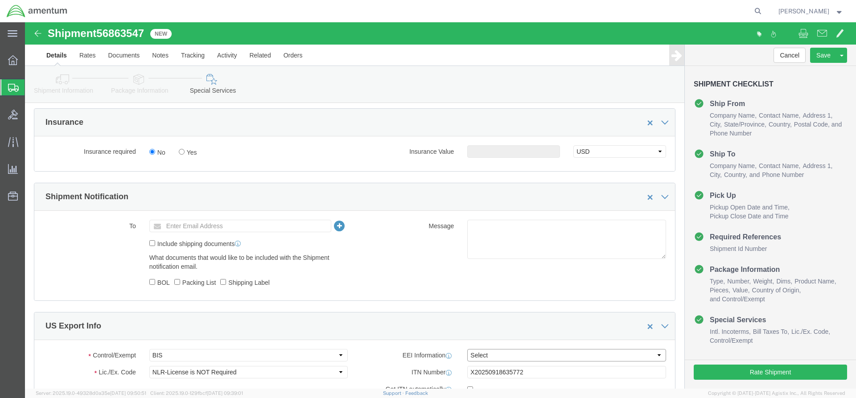
click select "Select AES-Direct EEI Carrier File EEI EEI Exempt"
select select "AESD"
click select "Select AES-Direct EEI Carrier File EEI EEI Exempt"
click button "Rate Shipment"
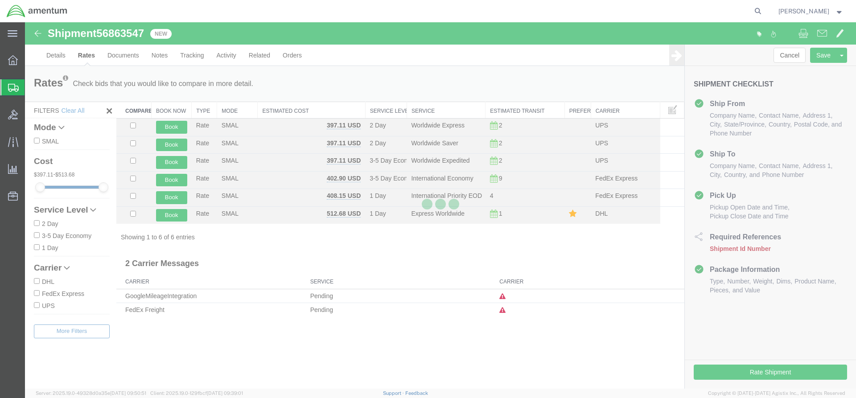
scroll to position [0, 0]
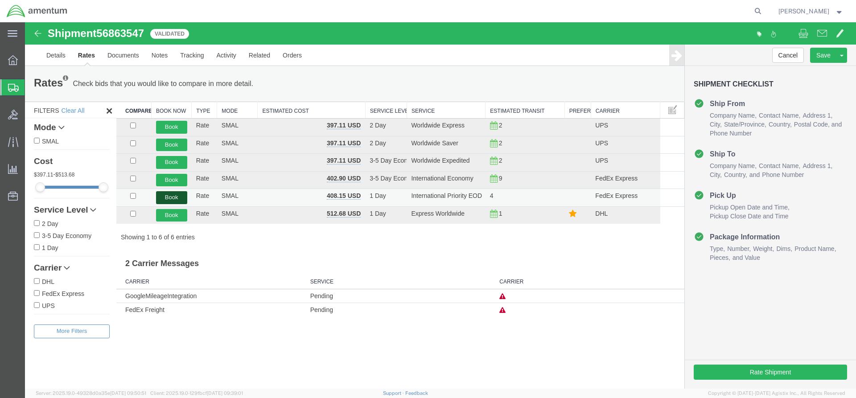
click at [164, 195] on button "Book" at bounding box center [171, 197] width 31 height 13
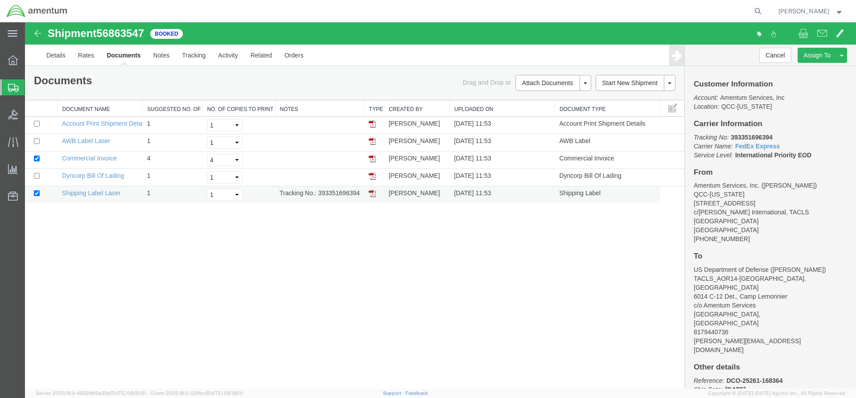
click at [370, 196] on img at bounding box center [372, 193] width 7 height 7
click at [370, 143] on img at bounding box center [372, 141] width 7 height 7
click at [14, 61] on icon at bounding box center [13, 60] width 10 height 10
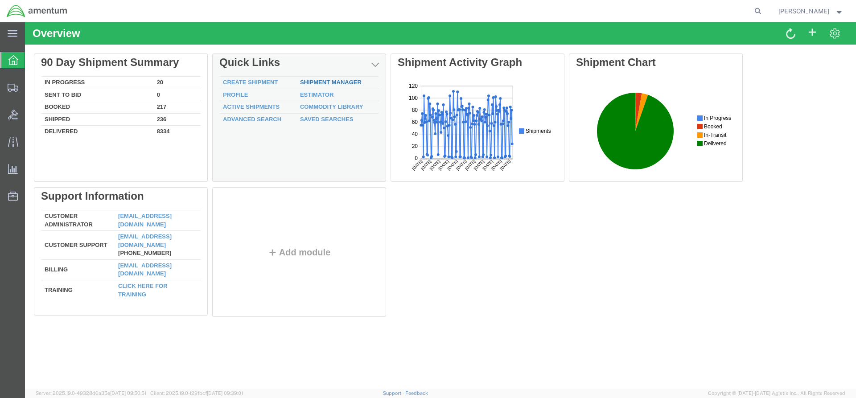
click at [324, 83] on link "Shipment Manager" at bounding box center [331, 82] width 62 height 7
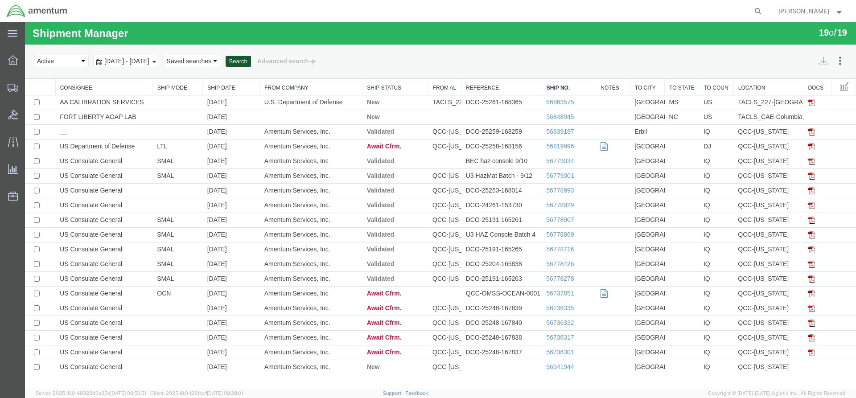
click at [251, 62] on button "Search" at bounding box center [238, 62] width 25 height 12
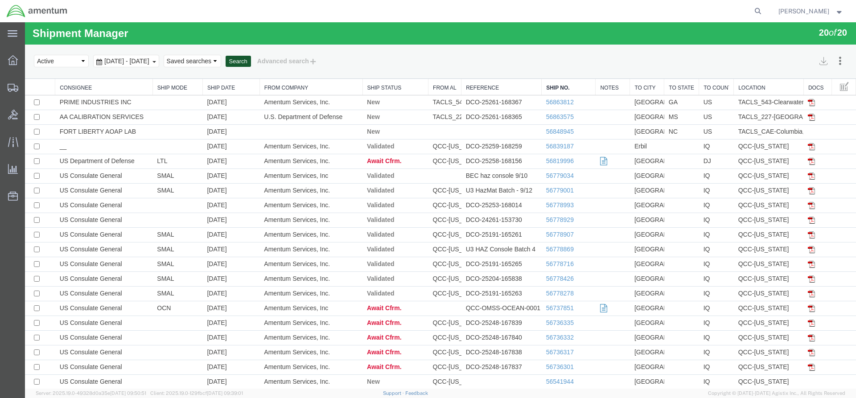
click at [251, 60] on button "Search" at bounding box center [238, 62] width 25 height 12
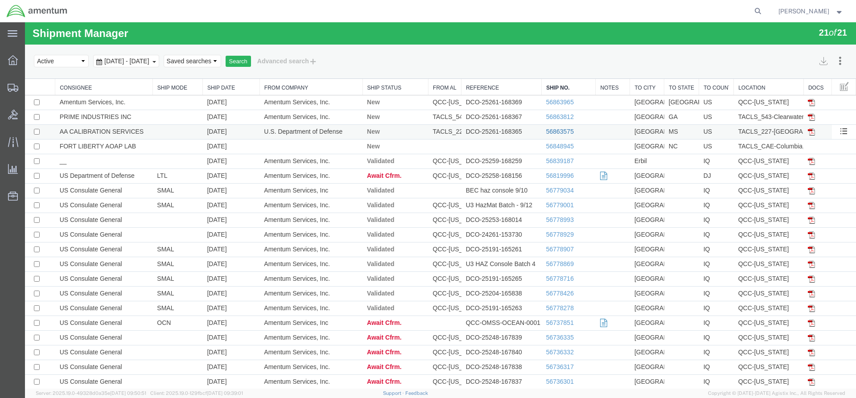
click at [548, 131] on link "56863575" at bounding box center [560, 131] width 28 height 7
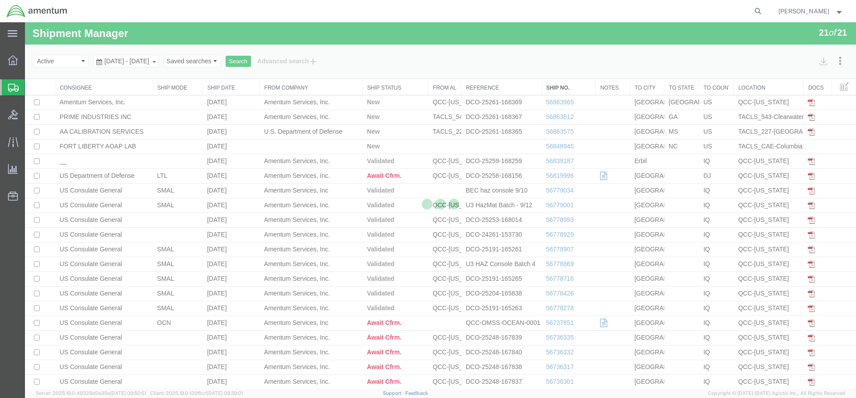
select select "42681"
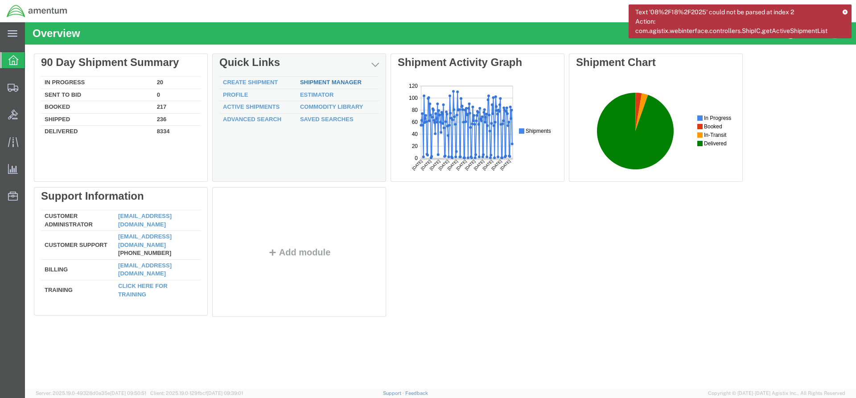
click at [331, 84] on link "Shipment Manager" at bounding box center [331, 82] width 62 height 7
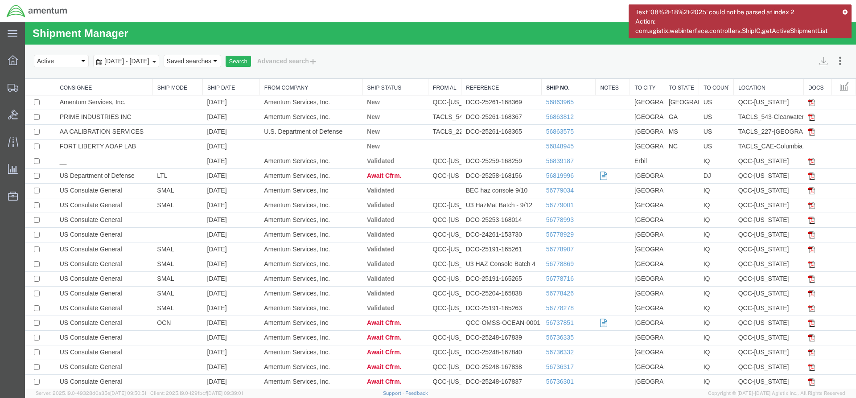
click at [845, 10] on icon at bounding box center [845, 11] width 6 height 5
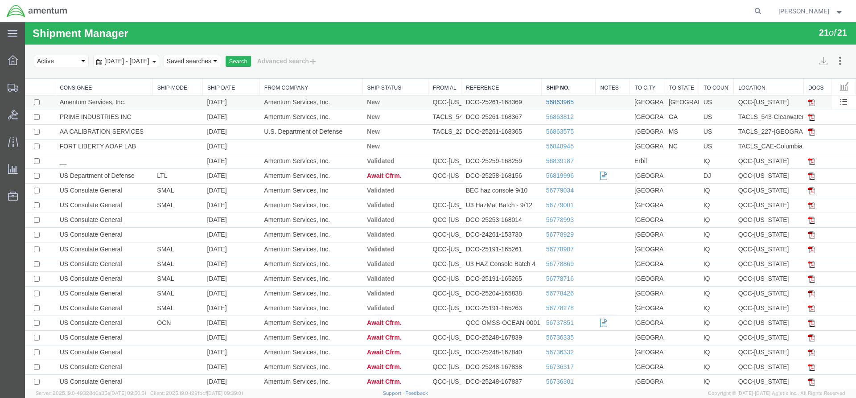
click at [555, 101] on link "56863965" at bounding box center [560, 101] width 28 height 7
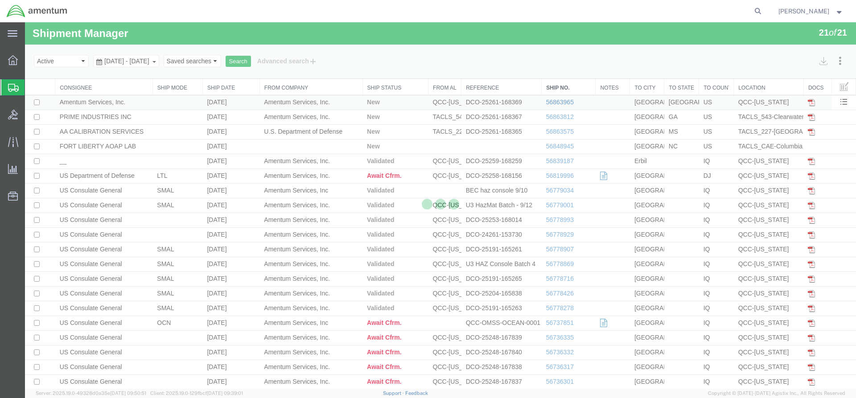
select select "42668"
select select "42735"
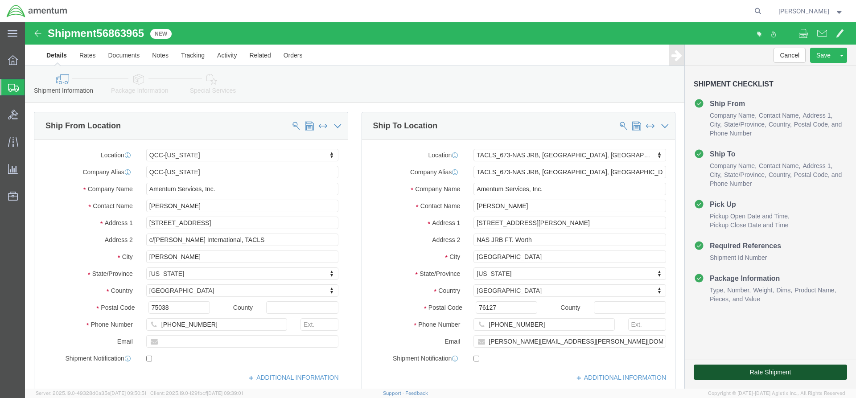
click button "Rate Shipment"
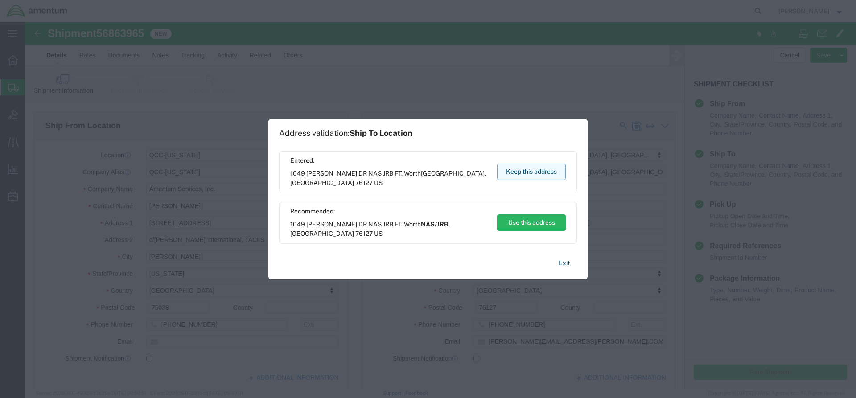
click at [521, 172] on button "Keep this address" at bounding box center [531, 172] width 69 height 16
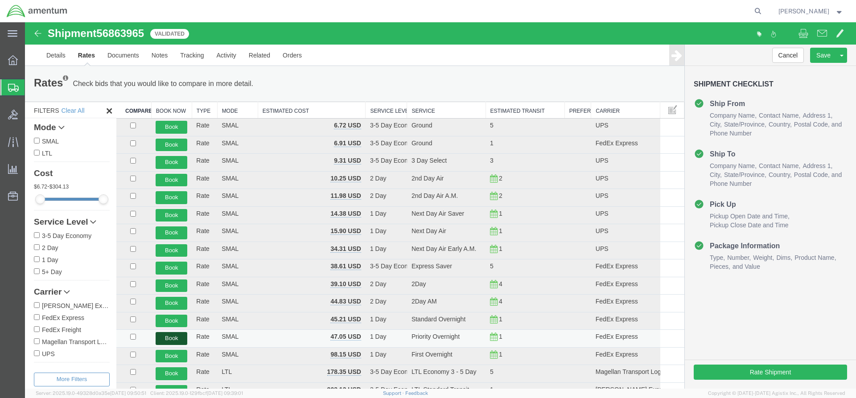
click at [176, 338] on button "Book" at bounding box center [172, 338] width 32 height 13
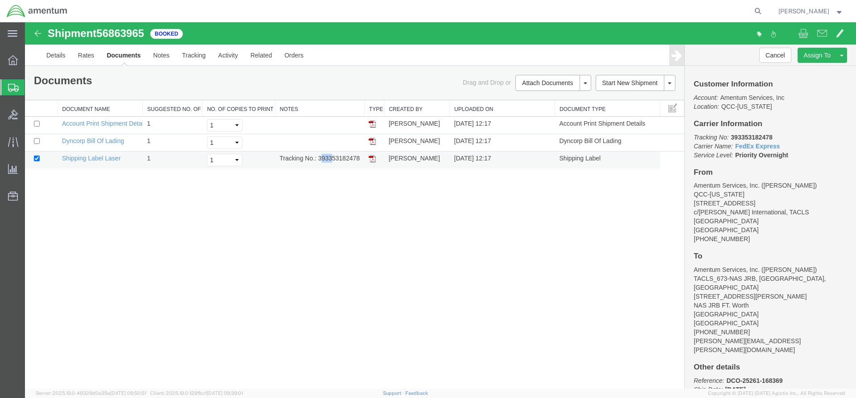
drag, startPoint x: 321, startPoint y: 159, endPoint x: 332, endPoint y: 160, distance: 11.2
click at [332, 160] on td "Tracking No.: 393353182478" at bounding box center [319, 160] width 89 height 17
click at [319, 156] on td "Tracking No.: 393353182478" at bounding box center [319, 160] width 89 height 17
drag, startPoint x: 321, startPoint y: 161, endPoint x: 361, endPoint y: 162, distance: 39.7
click at [361, 162] on td "Tracking No.: 393353182478" at bounding box center [319, 160] width 89 height 17
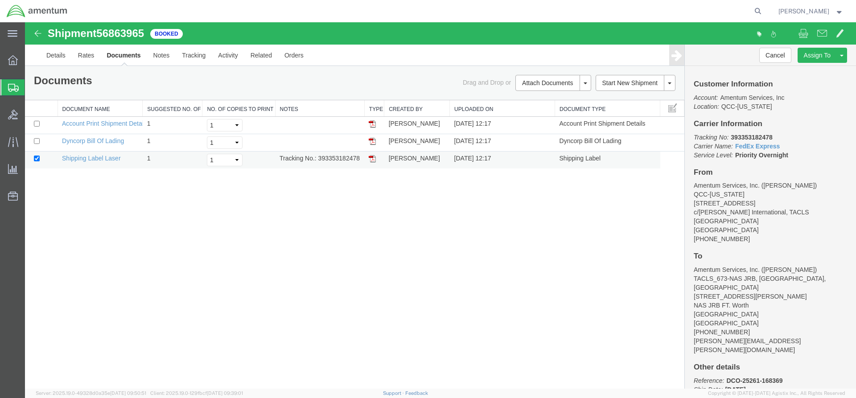
copy td "393353182478"
drag, startPoint x: 28, startPoint y: 271, endPoint x: 373, endPoint y: 157, distance: 364.0
click at [373, 157] on img at bounding box center [372, 158] width 7 height 7
